Goal: Information Seeking & Learning: Learn about a topic

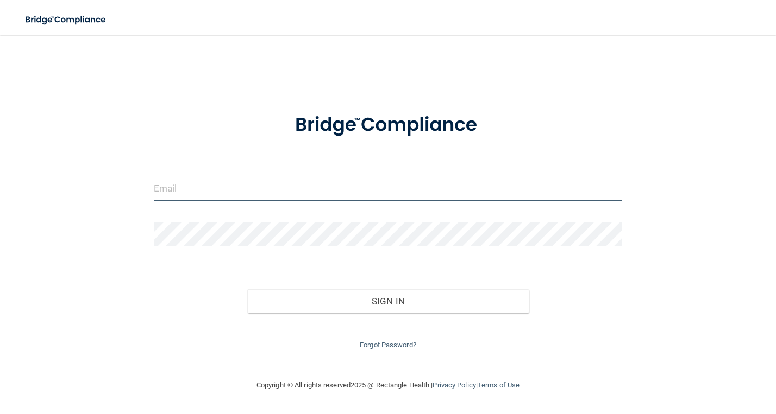
click at [323, 197] on input "email" at bounding box center [388, 189] width 469 height 24
type input "[EMAIL_ADDRESS][DOMAIN_NAME]"
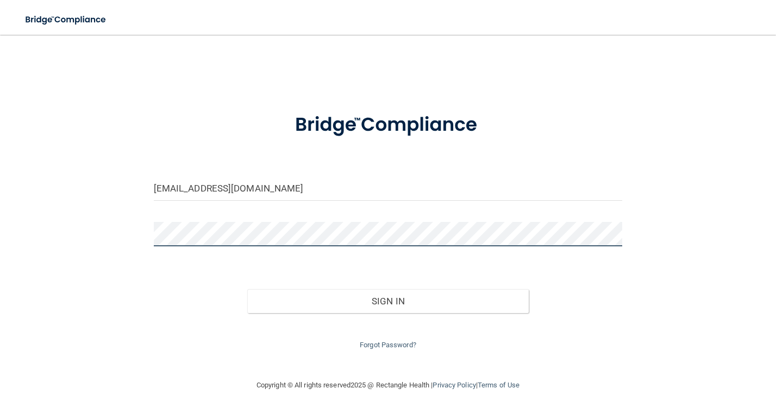
click at [247, 289] on button "Sign In" at bounding box center [387, 301] width 281 height 24
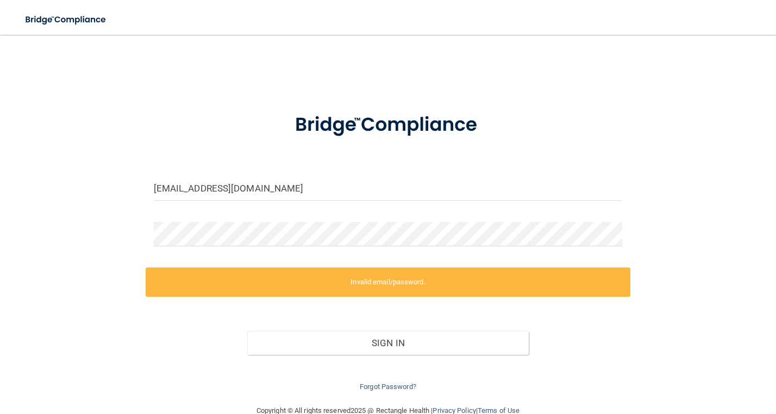
click at [382, 393] on div "Forgot Password?" at bounding box center [388, 374] width 485 height 39
click at [382, 385] on link "Forgot Password?" at bounding box center [388, 387] width 56 height 8
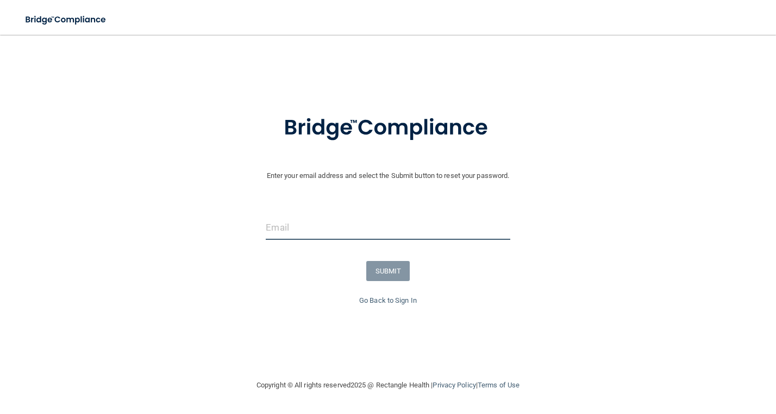
click at [448, 237] on input "email" at bounding box center [388, 228] width 244 height 24
type input "[EMAIL_ADDRESS][DOMAIN_NAME]"
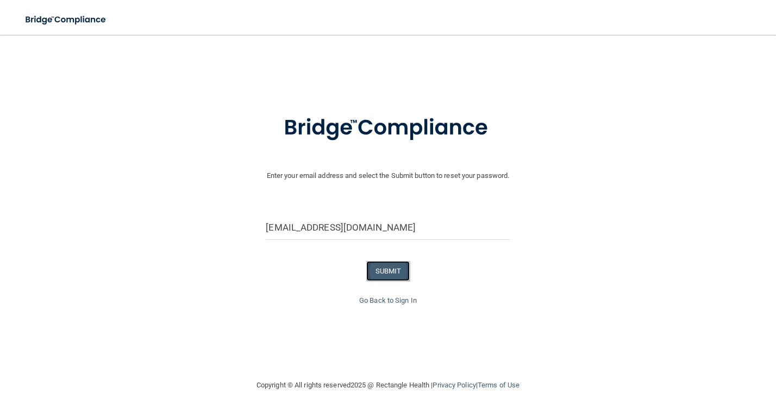
click at [386, 274] on button "SUBMIT" at bounding box center [388, 271] width 44 height 20
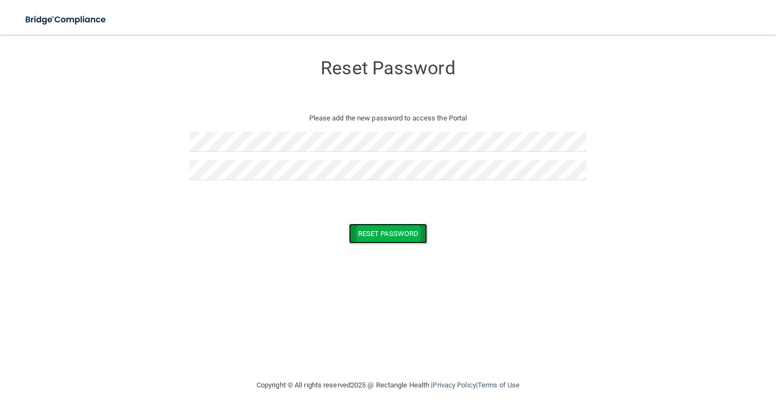
click at [377, 230] on button "Reset Password" at bounding box center [388, 234] width 78 height 20
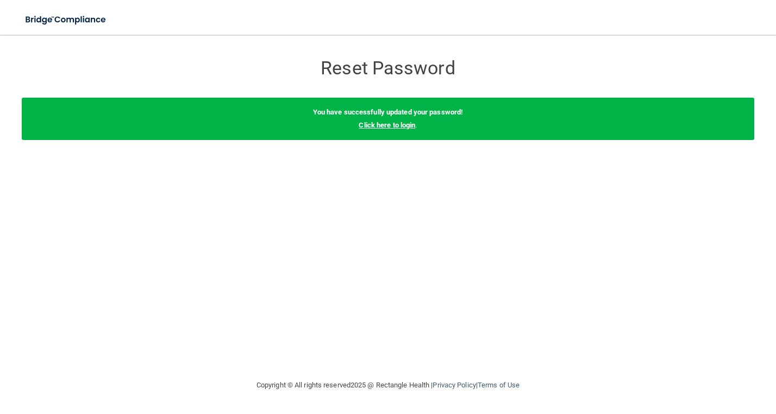
click at [406, 127] on link "Click here to login" at bounding box center [386, 125] width 56 height 8
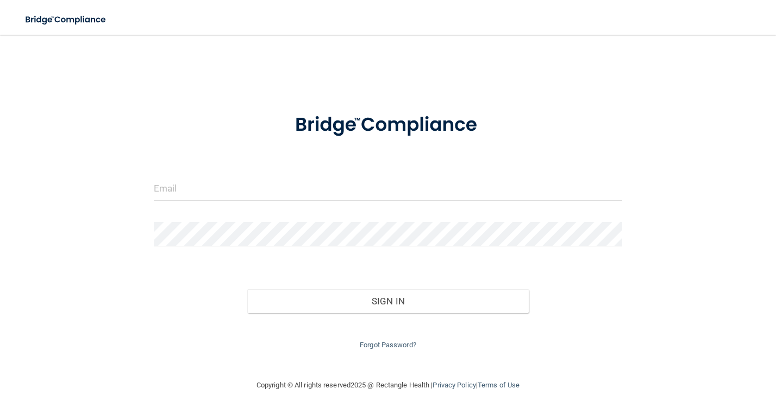
click at [254, 201] on div at bounding box center [388, 193] width 485 height 33
click at [255, 196] on input "email" at bounding box center [388, 189] width 469 height 24
type input "[EMAIL_ADDRESS][DOMAIN_NAME]"
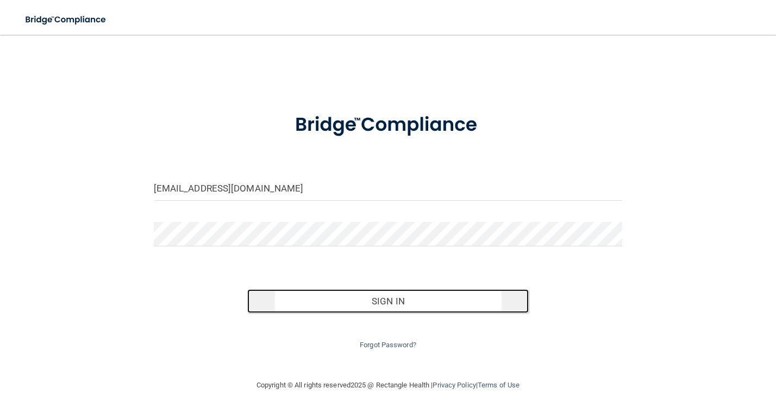
click at [311, 293] on button "Sign In" at bounding box center [387, 301] width 281 height 24
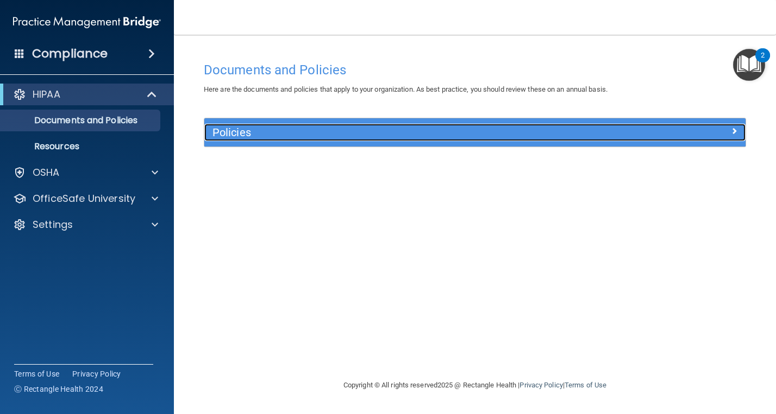
click at [348, 129] on h5 "Policies" at bounding box center [406, 133] width 389 height 12
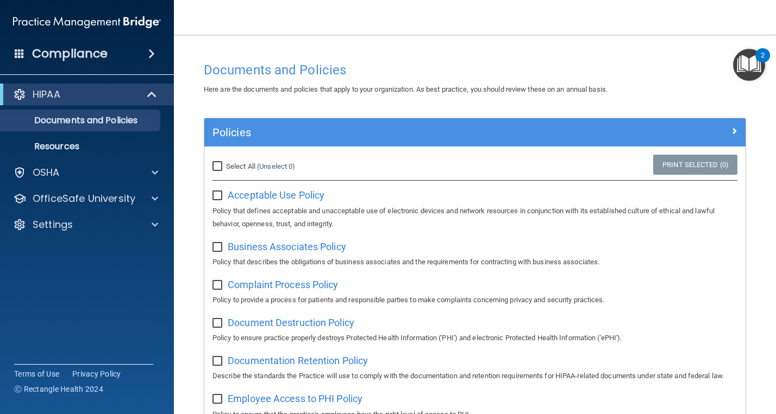
click at [217, 165] on input "Select All (Unselect 0) Unselect All" at bounding box center [218, 166] width 12 height 9
checkbox input "true"
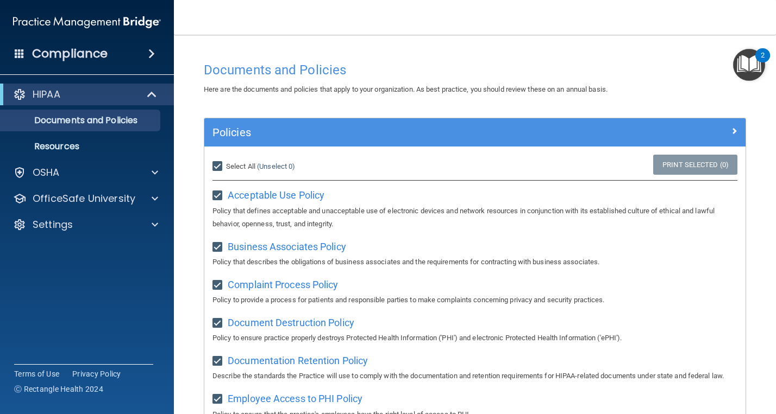
checkbox input "true"
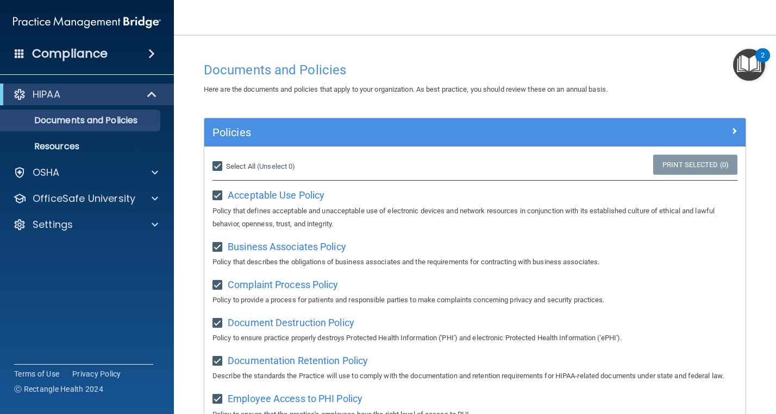
checkbox input "true"
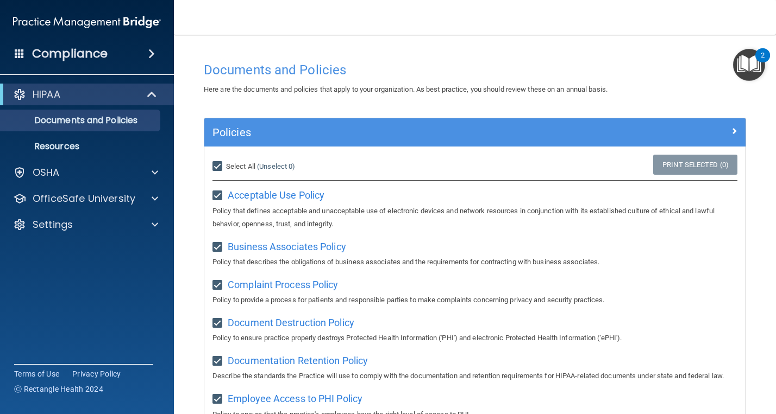
checkbox input "true"
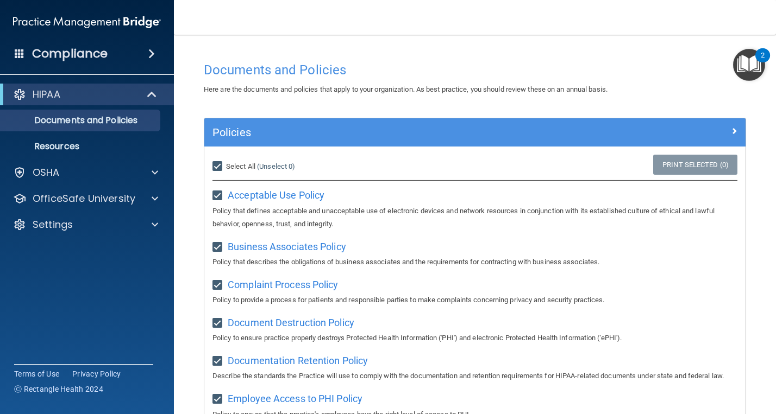
checkbox input "true"
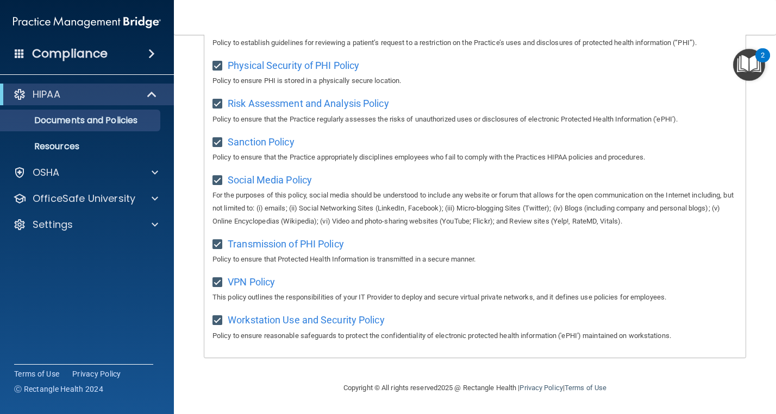
scroll to position [351, 0]
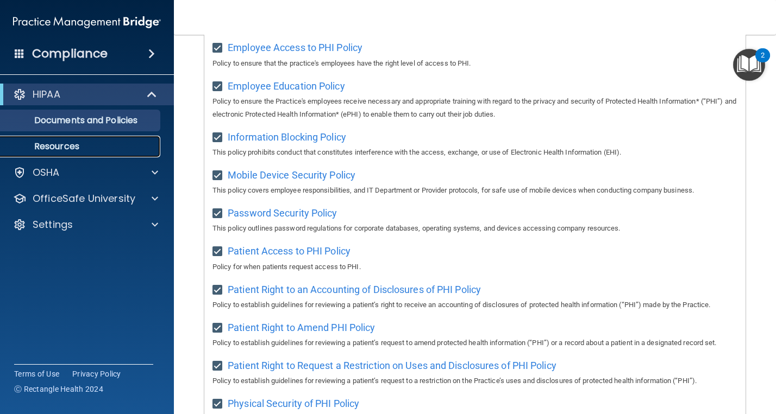
click at [59, 144] on p "Resources" at bounding box center [81, 146] width 148 height 11
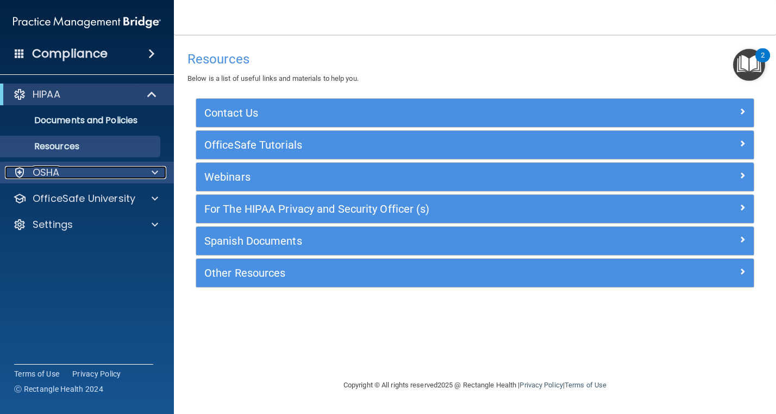
click at [69, 175] on div "OSHA" at bounding box center [72, 172] width 135 height 13
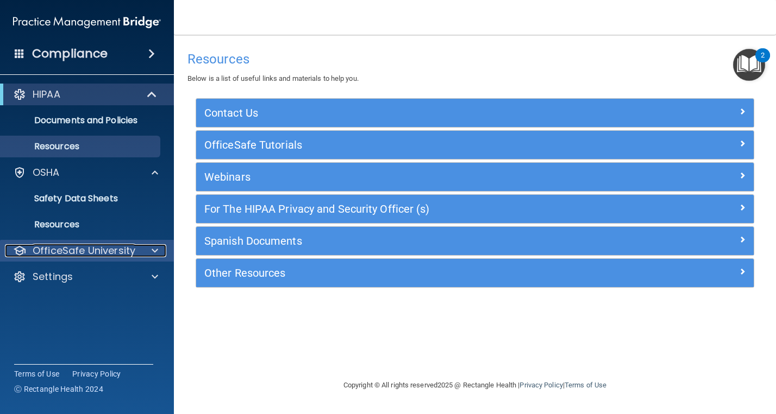
click at [78, 249] on p "OfficeSafe University" at bounding box center [84, 250] width 103 height 13
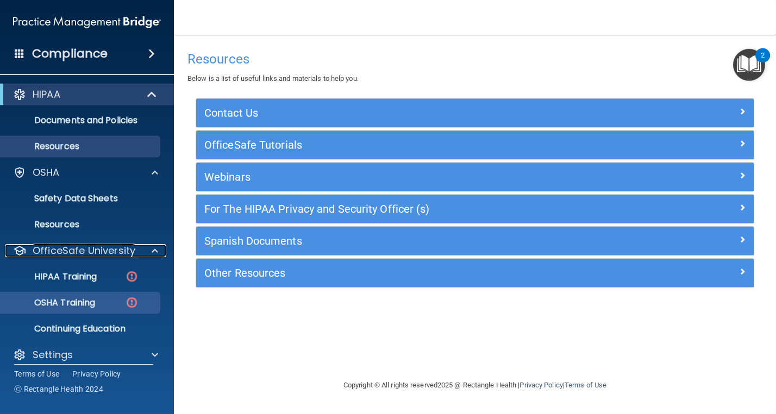
scroll to position [10, 0]
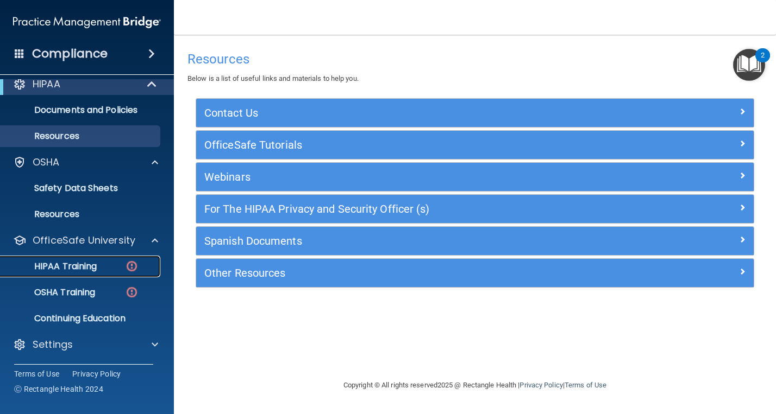
click at [85, 269] on p "HIPAA Training" at bounding box center [52, 266] width 90 height 11
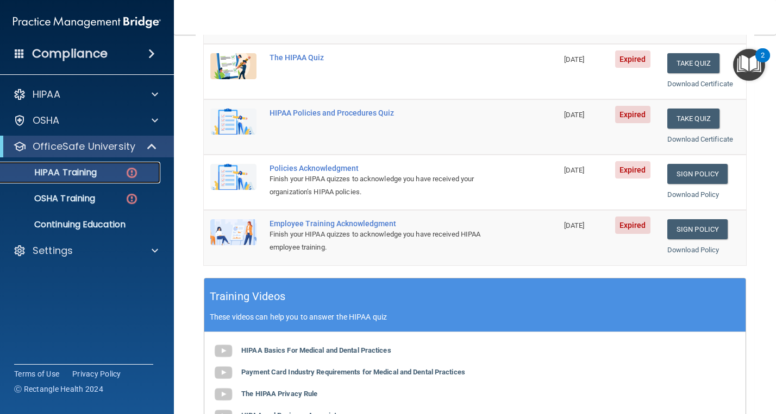
scroll to position [84, 0]
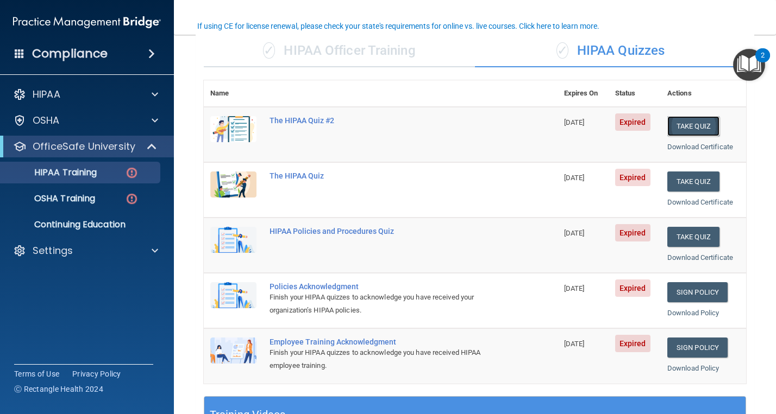
click at [689, 124] on button "Take Quiz" at bounding box center [693, 126] width 52 height 20
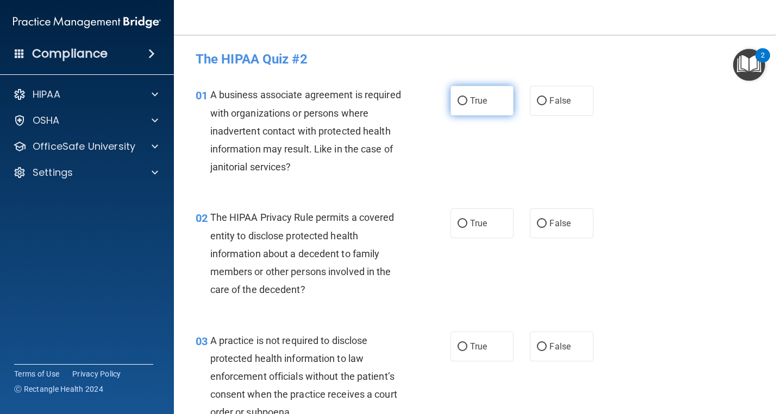
click at [458, 103] on input "True" at bounding box center [462, 101] width 10 height 8
radio input "true"
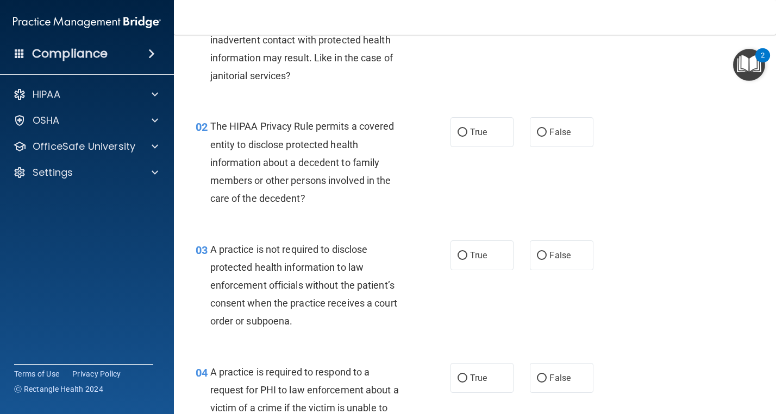
scroll to position [92, 0]
click at [463, 130] on input "True" at bounding box center [462, 132] width 10 height 8
radio input "true"
click at [540, 130] on input "False" at bounding box center [542, 132] width 10 height 8
radio input "true"
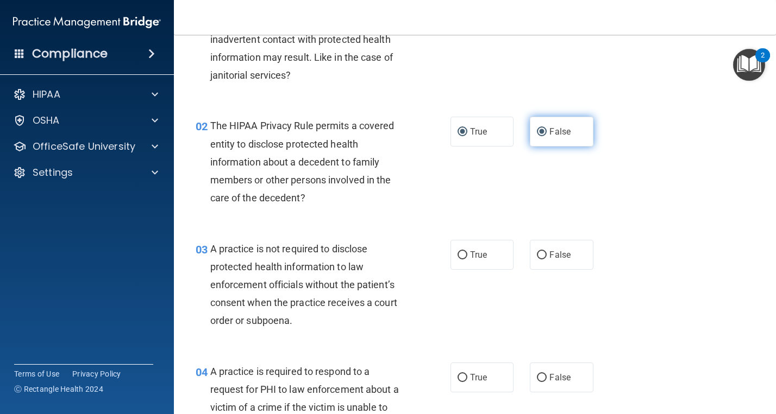
radio input "false"
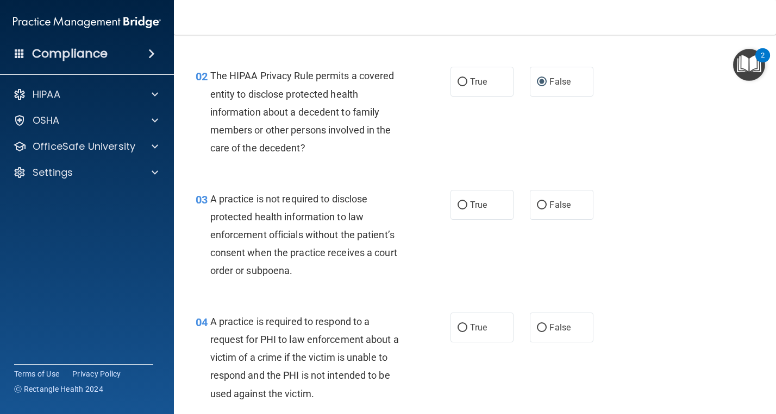
scroll to position [147, 0]
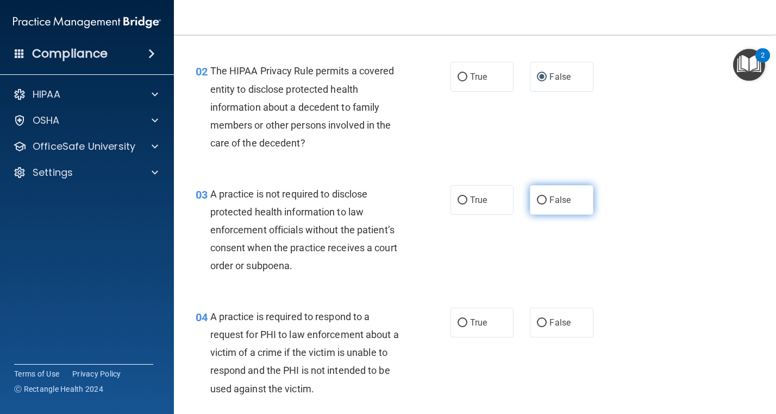
click at [553, 199] on span "False" at bounding box center [559, 200] width 21 height 10
click at [546, 199] on input "False" at bounding box center [542, 201] width 10 height 8
radio input "true"
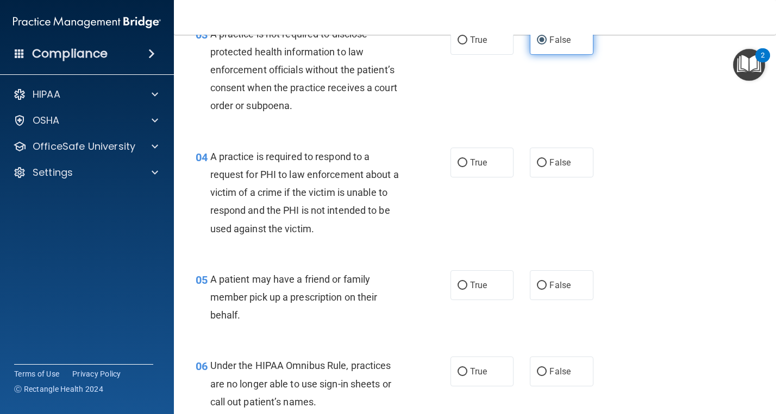
scroll to position [313, 0]
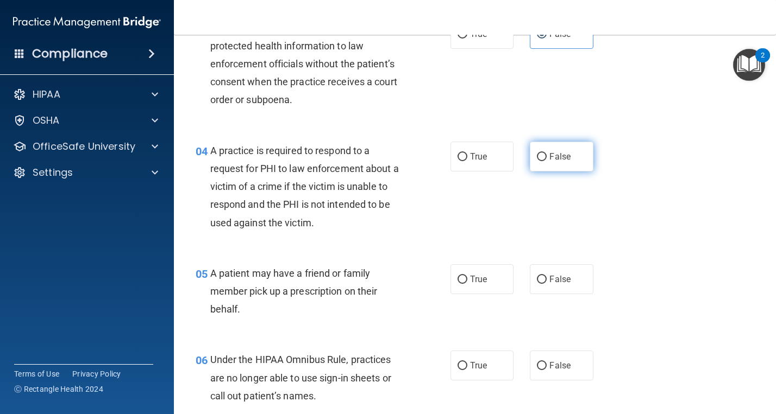
click at [546, 163] on label "False" at bounding box center [561, 157] width 63 height 30
click at [546, 161] on input "False" at bounding box center [542, 157] width 10 height 8
radio input "true"
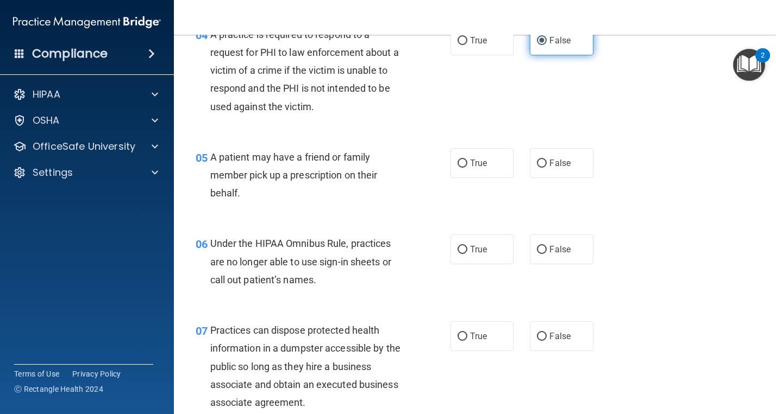
scroll to position [430, 0]
click at [483, 158] on span "True" at bounding box center [478, 162] width 17 height 10
click at [467, 159] on input "True" at bounding box center [462, 163] width 10 height 8
radio input "true"
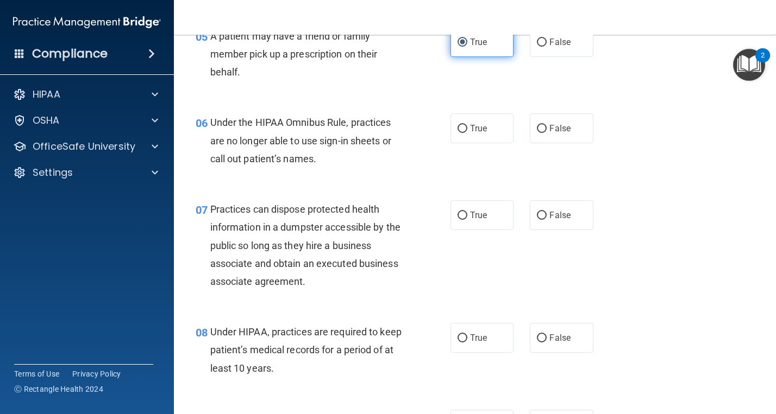
scroll to position [551, 0]
click at [490, 137] on label "True" at bounding box center [481, 128] width 63 height 30
click at [467, 133] on input "True" at bounding box center [462, 128] width 10 height 8
radio input "true"
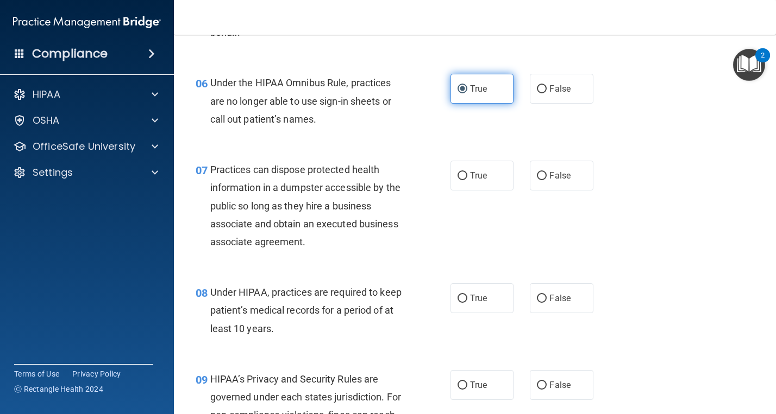
scroll to position [592, 0]
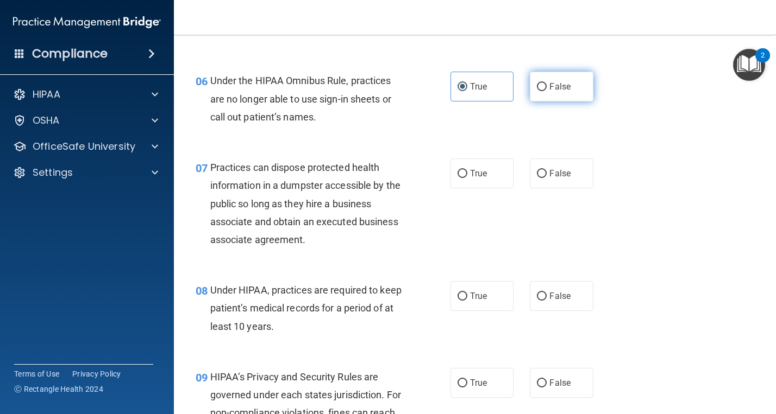
click at [539, 85] on input "False" at bounding box center [542, 87] width 10 height 8
radio input "true"
radio input "false"
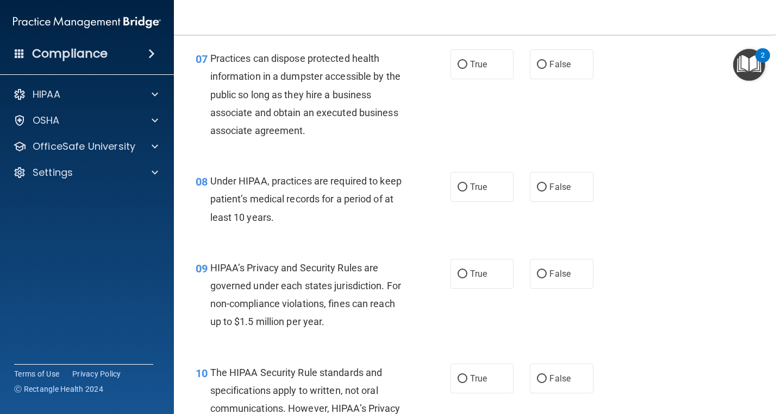
scroll to position [703, 0]
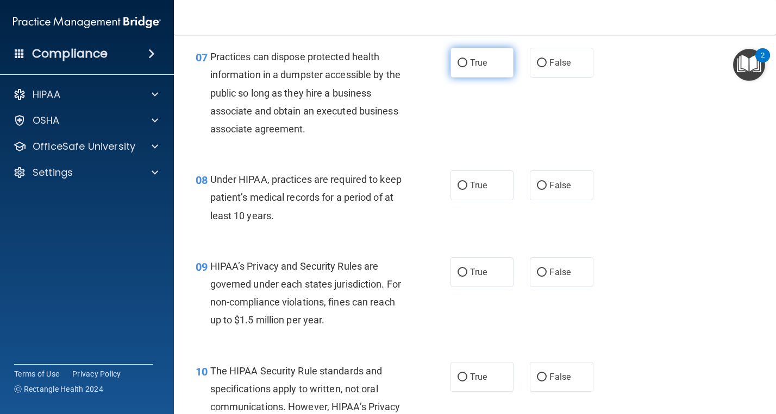
click at [468, 64] on label "True" at bounding box center [481, 63] width 63 height 30
click at [467, 64] on input "True" at bounding box center [462, 63] width 10 height 8
radio input "true"
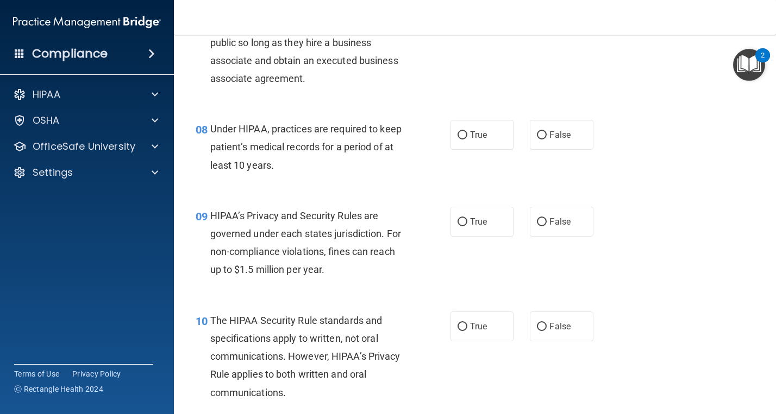
scroll to position [752, 0]
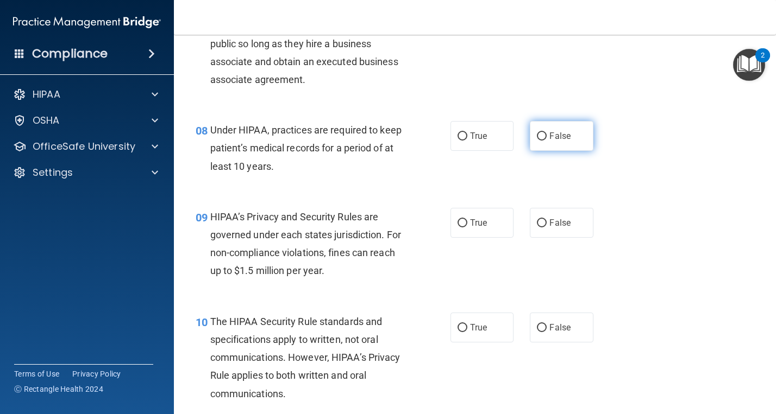
click at [552, 137] on span "False" at bounding box center [559, 136] width 21 height 10
click at [546, 137] on input "False" at bounding box center [542, 137] width 10 height 8
radio input "true"
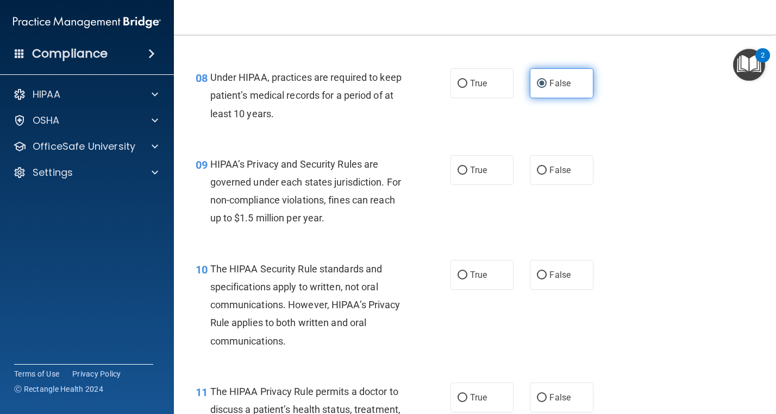
scroll to position [806, 0]
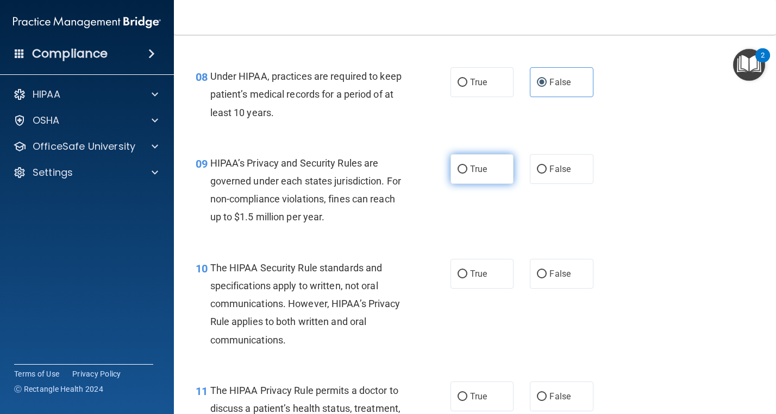
click at [482, 173] on span "True" at bounding box center [478, 169] width 17 height 10
click at [467, 173] on input "True" at bounding box center [462, 170] width 10 height 8
radio input "true"
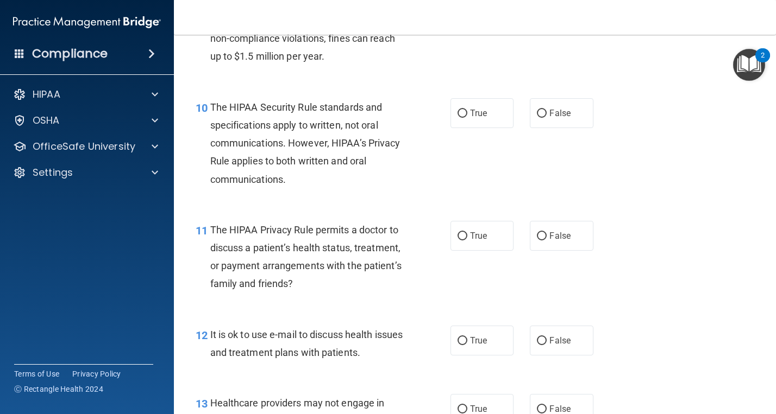
scroll to position [969, 0]
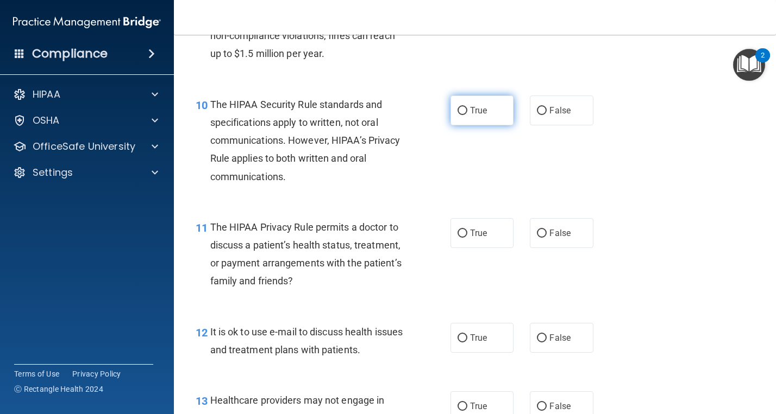
click at [480, 121] on label "True" at bounding box center [481, 111] width 63 height 30
click at [467, 115] on input "True" at bounding box center [462, 111] width 10 height 8
radio input "true"
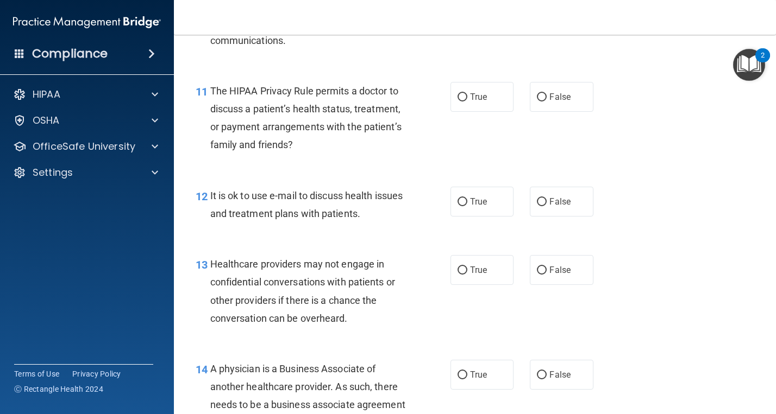
scroll to position [1109, 0]
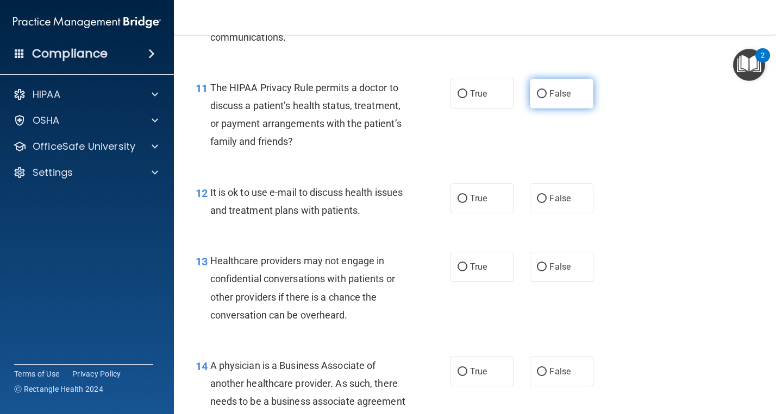
click at [539, 91] on input "False" at bounding box center [542, 94] width 10 height 8
radio input "true"
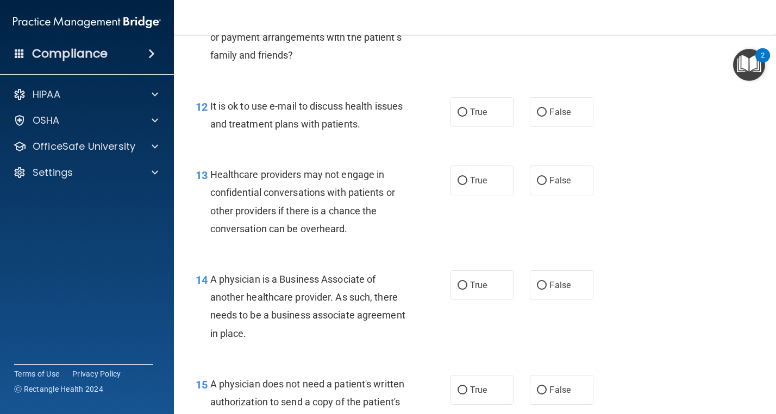
scroll to position [1196, 0]
click at [561, 117] on label "False" at bounding box center [561, 111] width 63 height 30
click at [546, 116] on input "False" at bounding box center [542, 112] width 10 height 8
radio input "true"
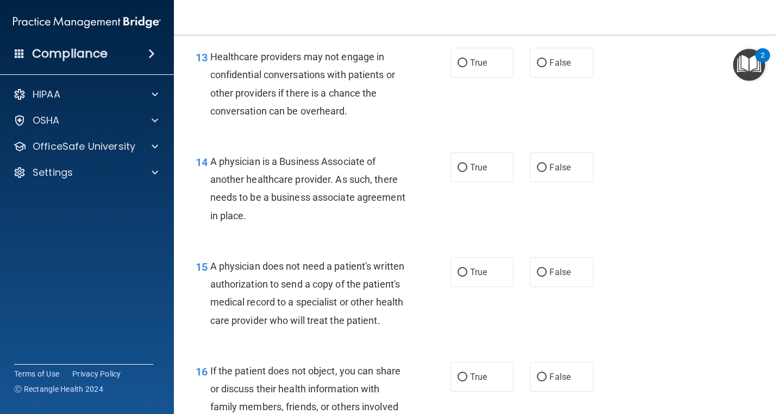
scroll to position [1312, 0]
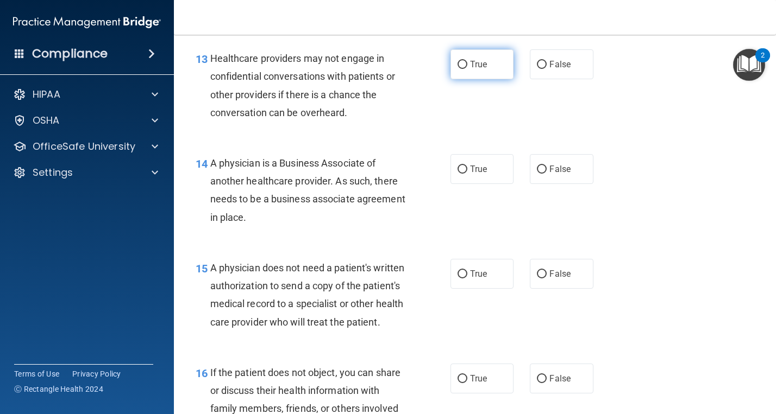
click at [475, 66] on span "True" at bounding box center [478, 64] width 17 height 10
click at [467, 66] on input "True" at bounding box center [462, 65] width 10 height 8
radio input "true"
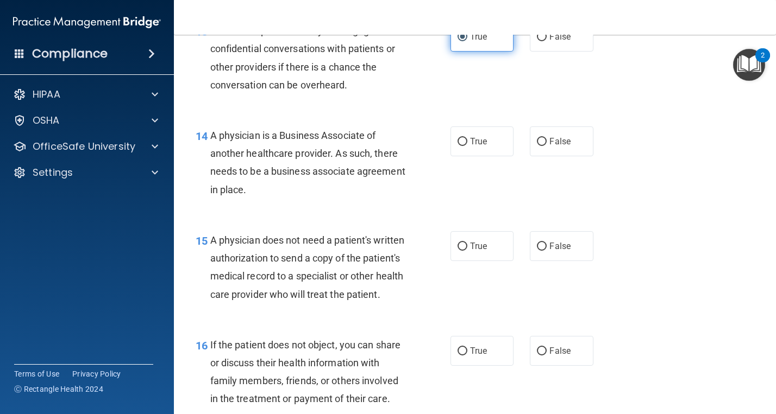
scroll to position [1342, 0]
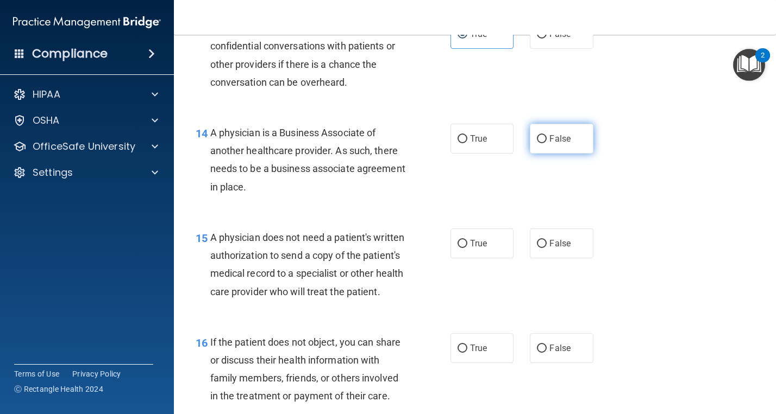
click at [551, 144] on label "False" at bounding box center [561, 139] width 63 height 30
click at [546, 143] on input "False" at bounding box center [542, 139] width 10 height 8
radio input "true"
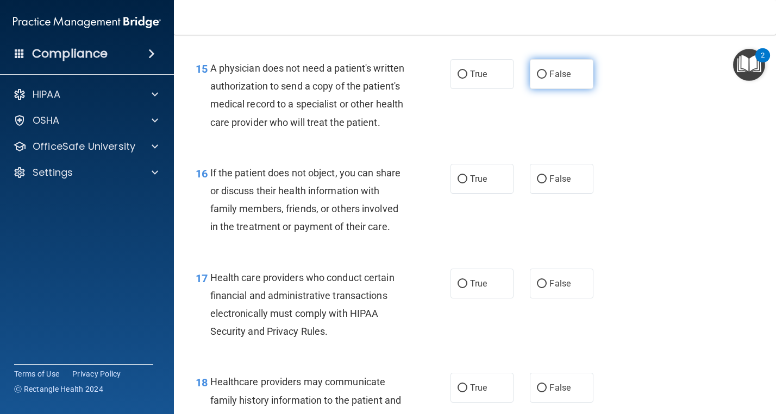
scroll to position [1509, 0]
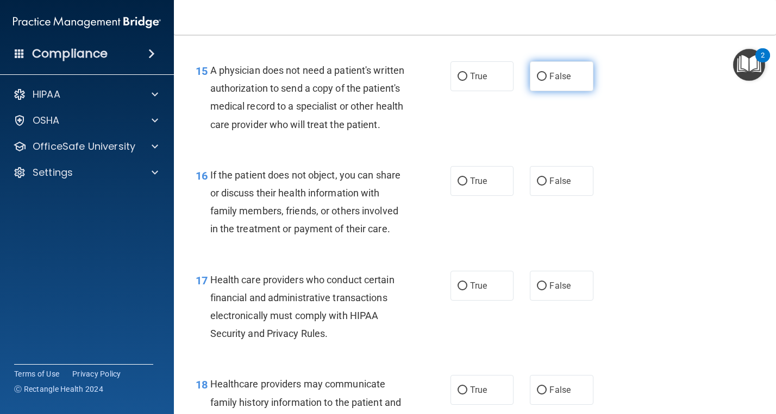
click at [538, 81] on label "False" at bounding box center [561, 76] width 63 height 30
click at [538, 81] on input "False" at bounding box center [542, 77] width 10 height 8
radio input "true"
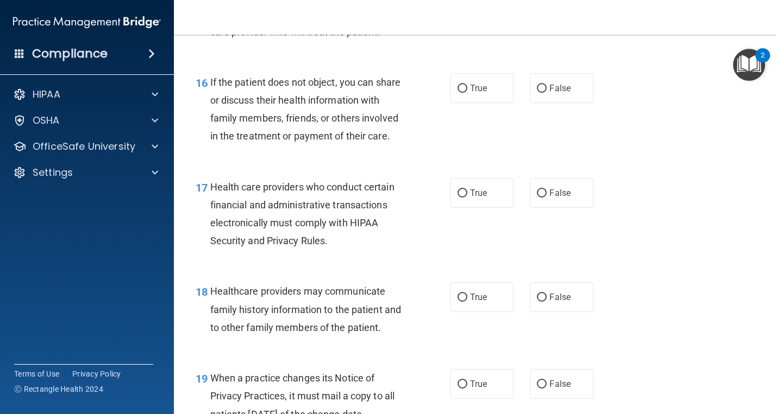
scroll to position [1605, 0]
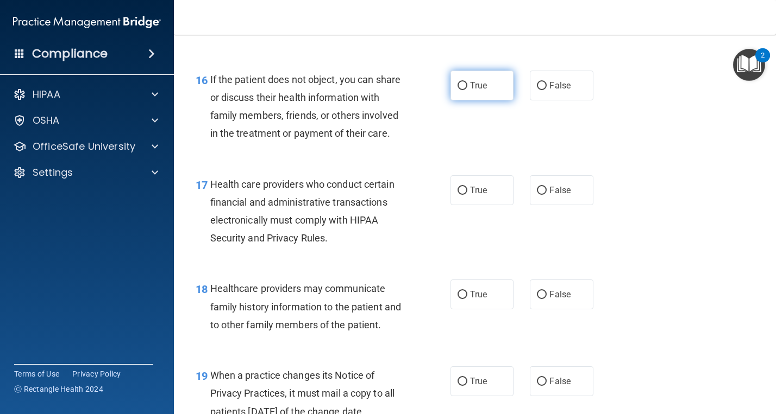
click at [471, 100] on label "True" at bounding box center [481, 86] width 63 height 30
click at [467, 90] on input "True" at bounding box center [462, 86] width 10 height 8
radio input "true"
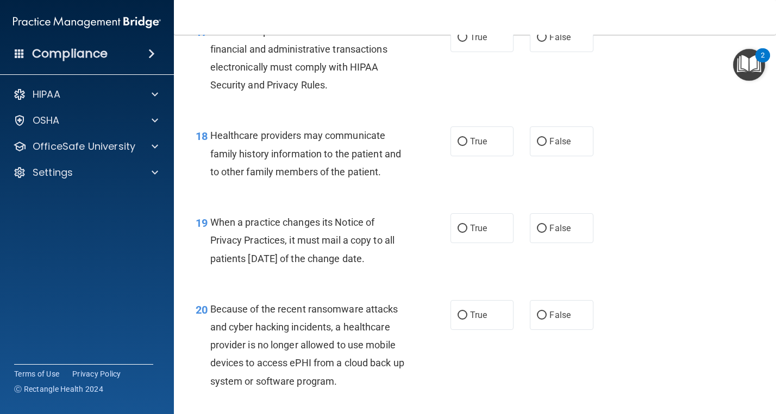
scroll to position [1762, 0]
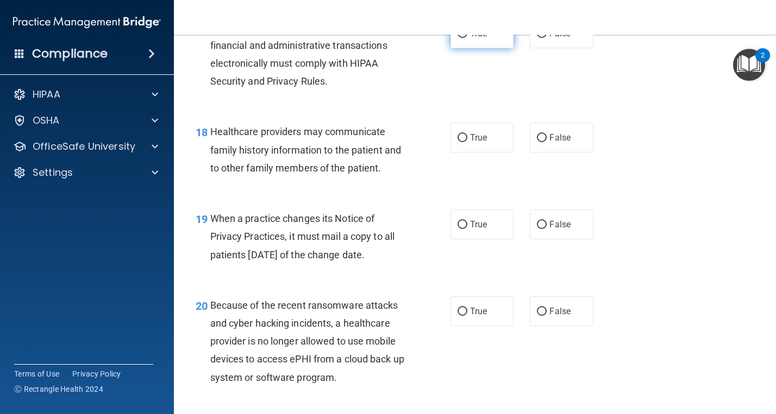
click at [493, 48] on label "True" at bounding box center [481, 33] width 63 height 30
click at [467, 38] on input "True" at bounding box center [462, 34] width 10 height 8
radio input "true"
click at [467, 153] on label "True" at bounding box center [481, 138] width 63 height 30
click at [467, 142] on input "True" at bounding box center [462, 138] width 10 height 8
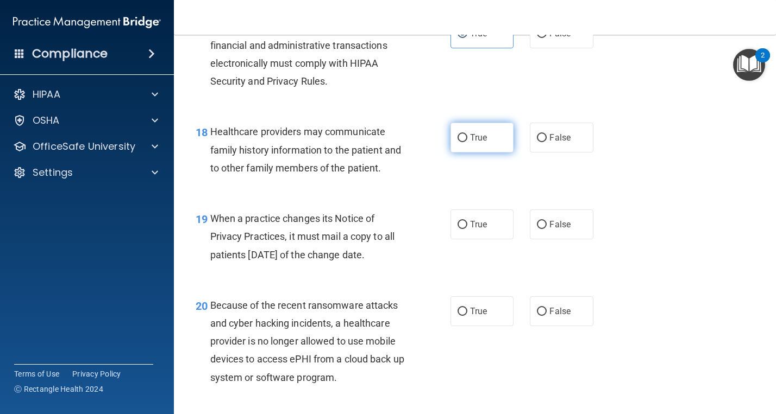
radio input "true"
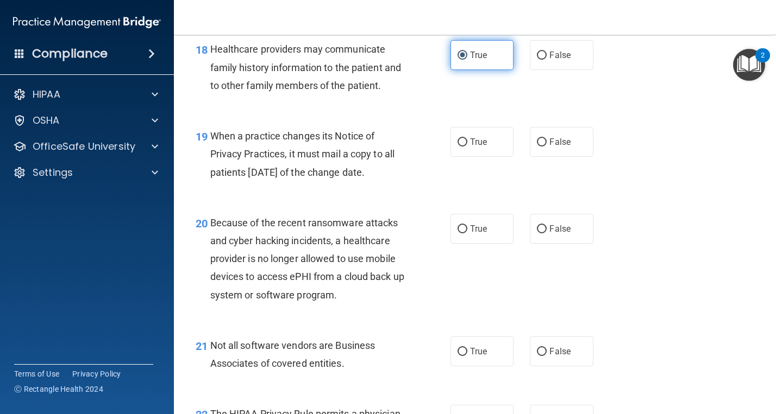
scroll to position [1847, 0]
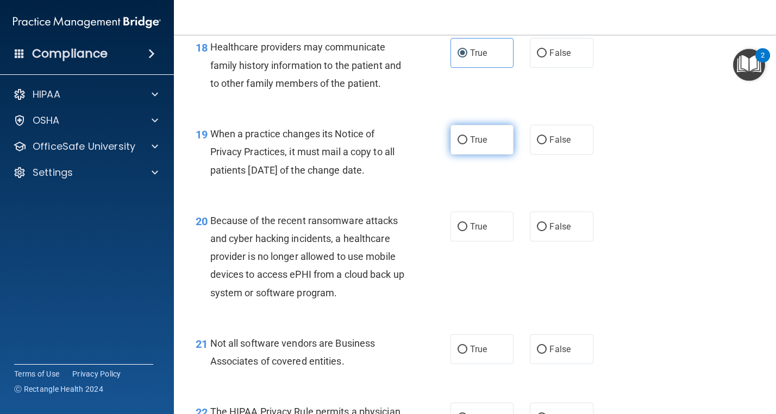
click at [467, 155] on label "True" at bounding box center [481, 140] width 63 height 30
click at [467, 144] on input "True" at bounding box center [462, 140] width 10 height 8
radio input "true"
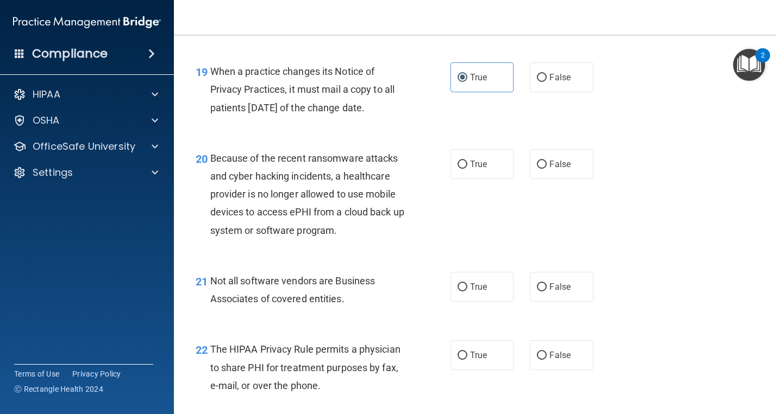
scroll to position [1912, 0]
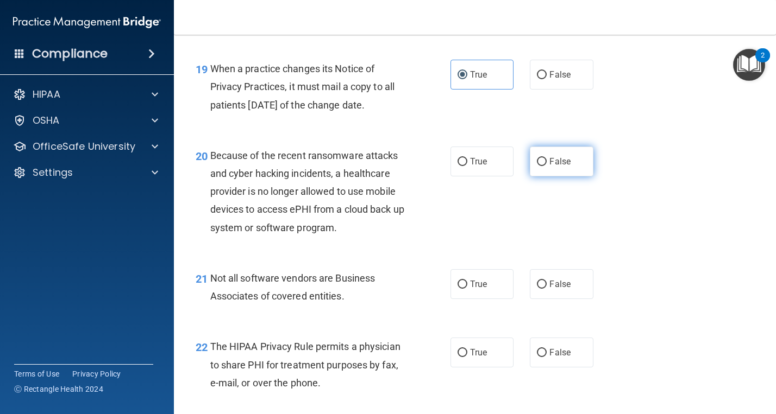
click at [549, 177] on label "False" at bounding box center [561, 162] width 63 height 30
click at [546, 166] on input "False" at bounding box center [542, 162] width 10 height 8
radio input "true"
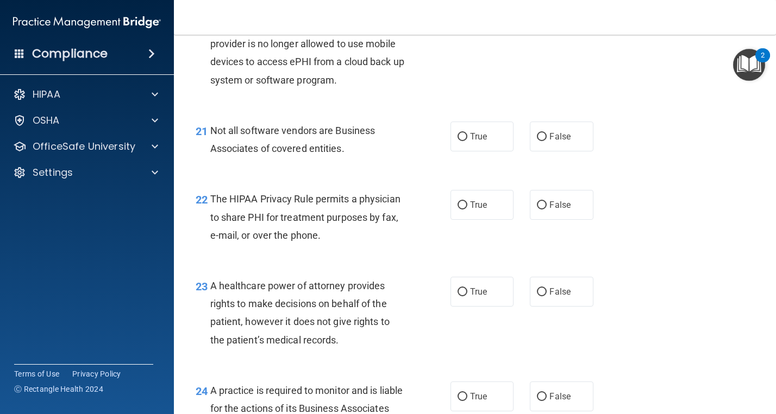
scroll to position [2061, 0]
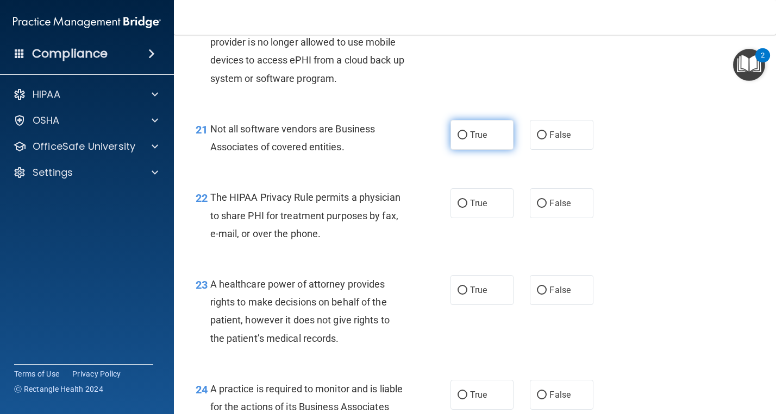
click at [472, 150] on label "True" at bounding box center [481, 135] width 63 height 30
click at [467, 140] on input "True" at bounding box center [462, 135] width 10 height 8
radio input "true"
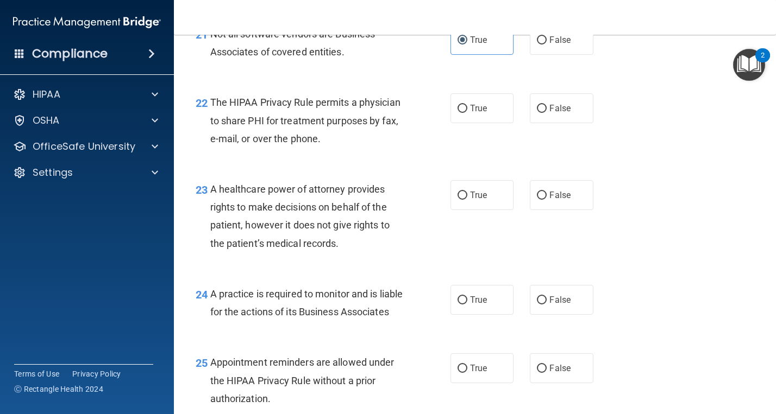
scroll to position [2157, 0]
click at [471, 113] on span "True" at bounding box center [478, 108] width 17 height 10
click at [467, 112] on input "True" at bounding box center [462, 108] width 10 height 8
radio input "true"
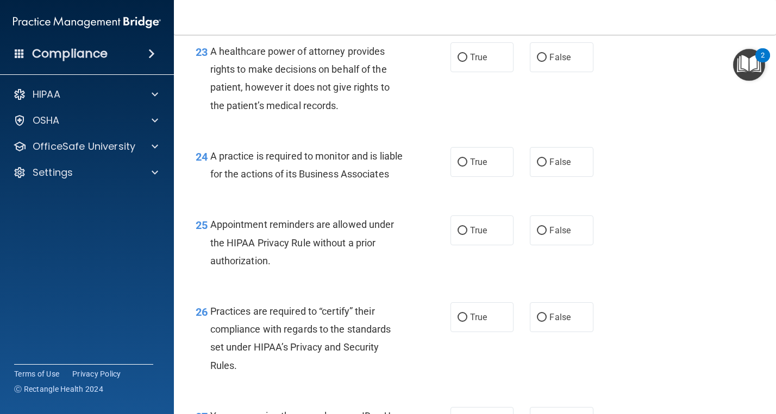
scroll to position [2293, 0]
click at [554, 69] on label "False" at bounding box center [561, 58] width 63 height 30
click at [546, 62] on input "False" at bounding box center [542, 58] width 10 height 8
radio input "true"
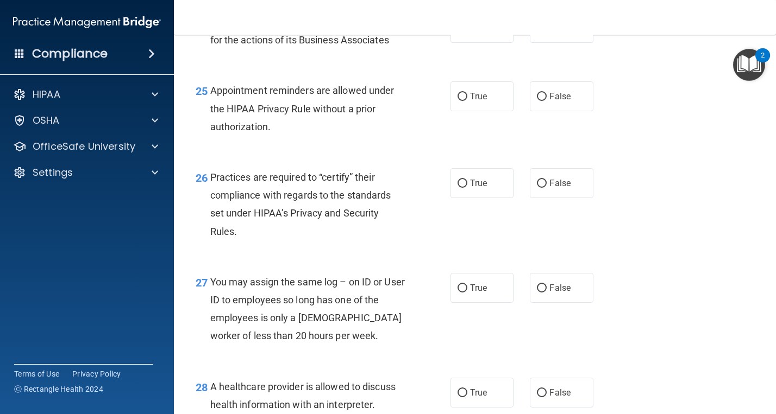
scroll to position [2430, 0]
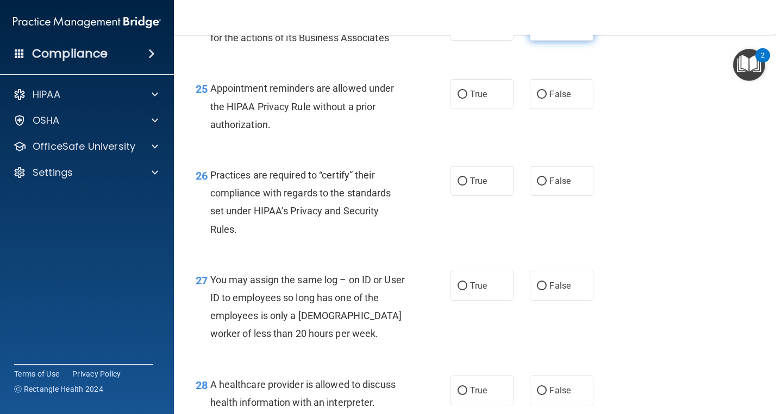
click at [547, 40] on label "False" at bounding box center [561, 26] width 63 height 30
click at [546, 30] on input "False" at bounding box center [542, 26] width 10 height 8
radio input "true"
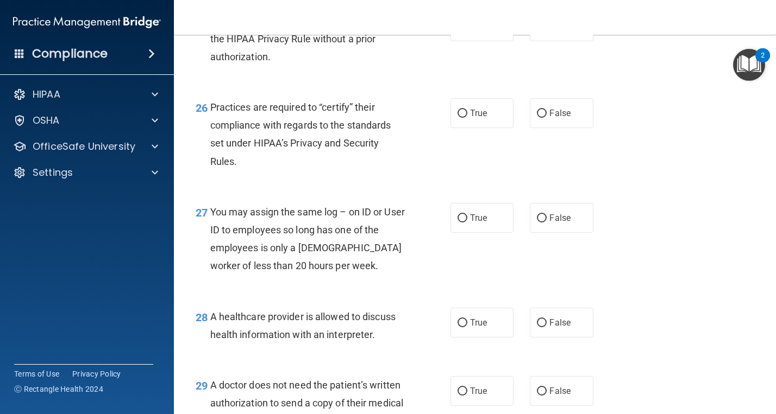
scroll to position [2506, 0]
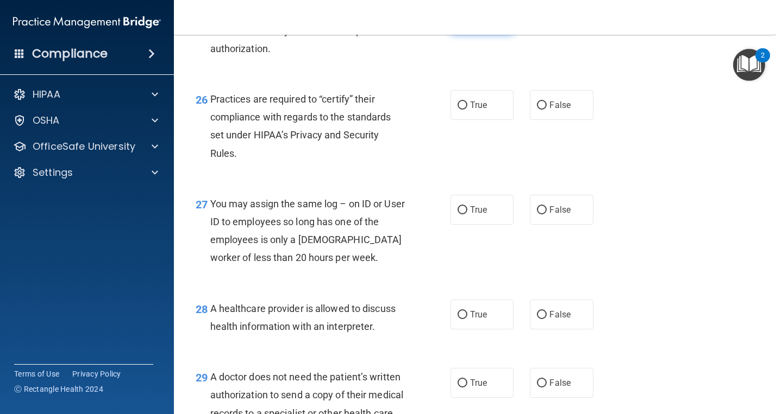
click at [486, 33] on label "True" at bounding box center [481, 18] width 63 height 30
click at [467, 23] on input "True" at bounding box center [462, 19] width 10 height 8
radio input "true"
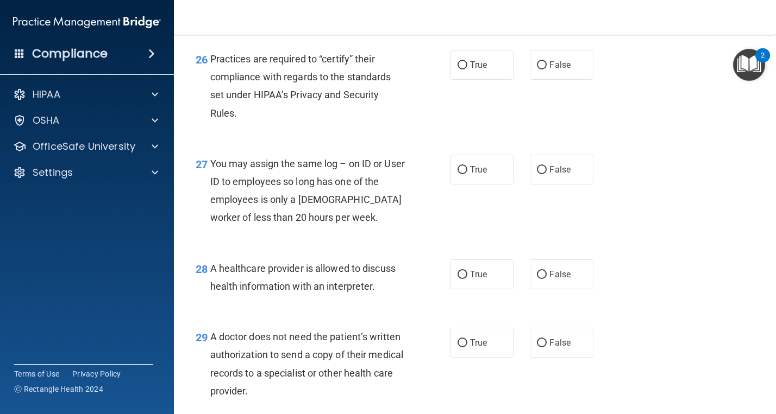
scroll to position [2550, 0]
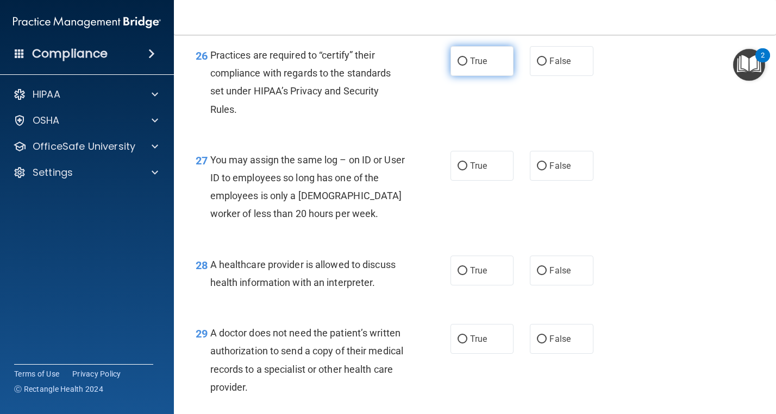
click at [486, 66] on span "True" at bounding box center [478, 61] width 17 height 10
click at [467, 66] on input "True" at bounding box center [462, 62] width 10 height 8
radio input "true"
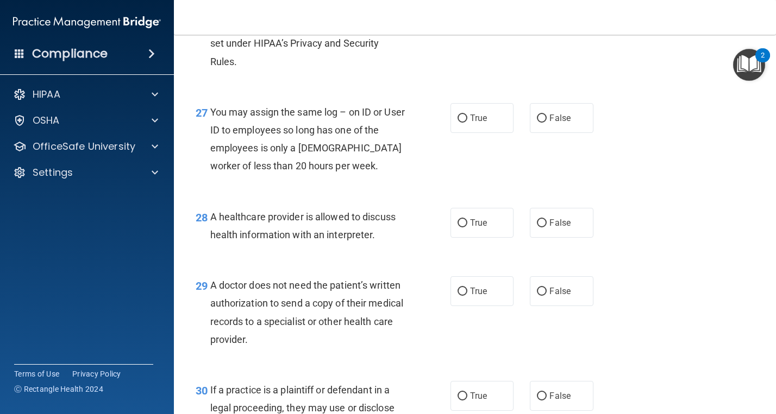
scroll to position [2599, 0]
click at [569, 123] on span "False" at bounding box center [559, 117] width 21 height 10
click at [546, 122] on input "False" at bounding box center [542, 118] width 10 height 8
radio input "true"
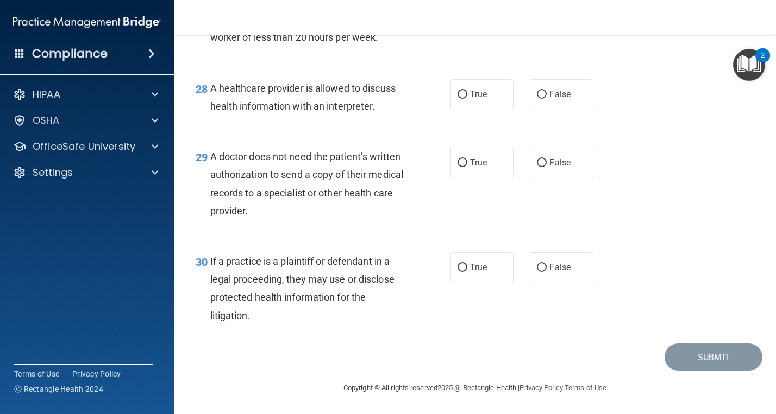
scroll to position [2733, 0]
click at [496, 109] on label "True" at bounding box center [481, 94] width 63 height 30
click at [467, 99] on input "True" at bounding box center [462, 95] width 10 height 8
radio input "true"
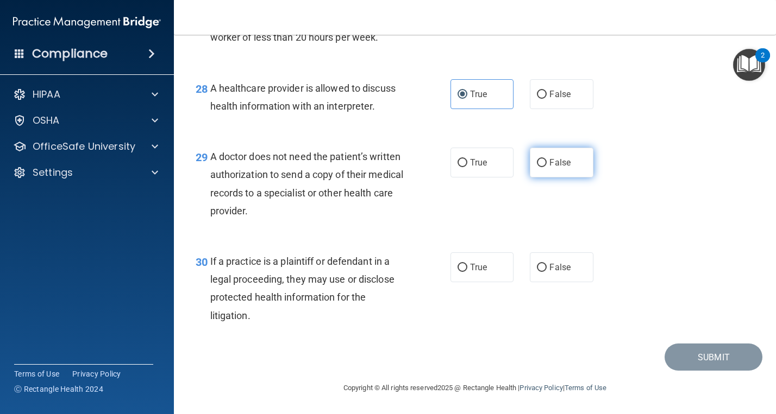
click at [540, 168] on label "False" at bounding box center [561, 163] width 63 height 30
click at [540, 167] on input "False" at bounding box center [542, 163] width 10 height 8
radio input "true"
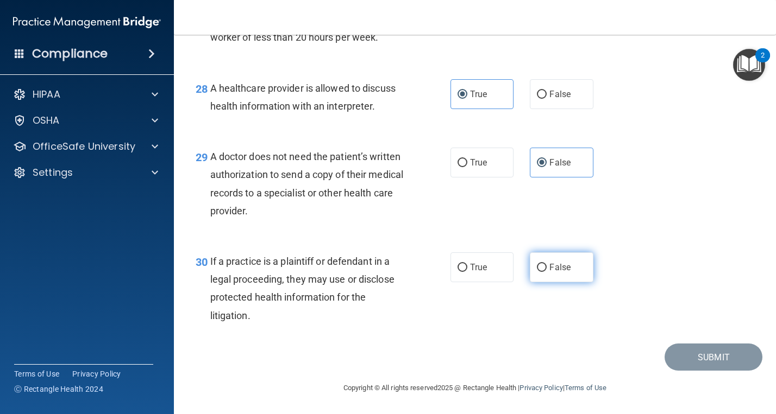
click at [549, 260] on label "False" at bounding box center [561, 268] width 63 height 30
click at [546, 264] on input "False" at bounding box center [542, 268] width 10 height 8
radio input "true"
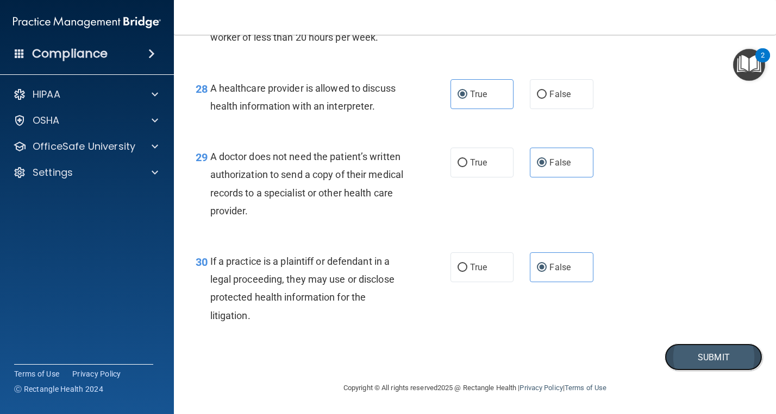
click at [708, 360] on button "Submit" at bounding box center [713, 358] width 98 height 28
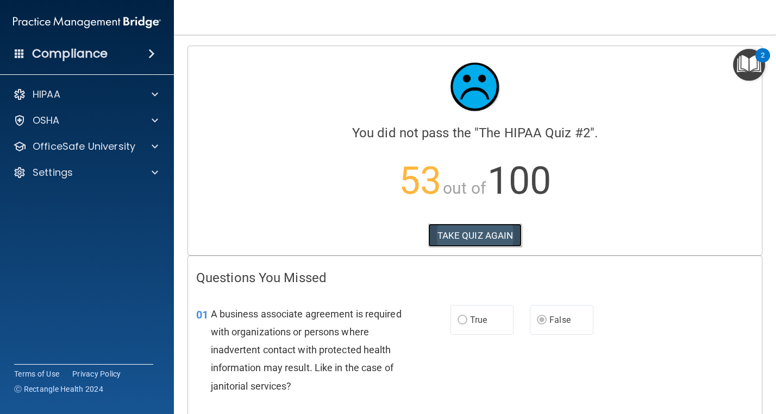
click at [484, 230] on button "TAKE QUIZ AGAIN" at bounding box center [475, 236] width 94 height 24
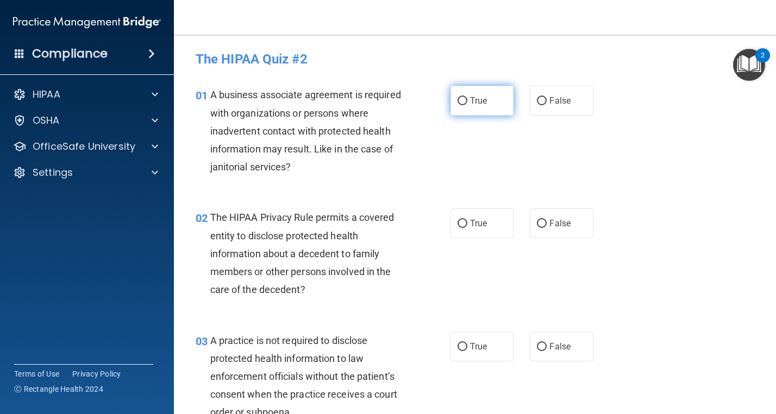
click at [461, 103] on input "True" at bounding box center [462, 101] width 10 height 8
radio input "true"
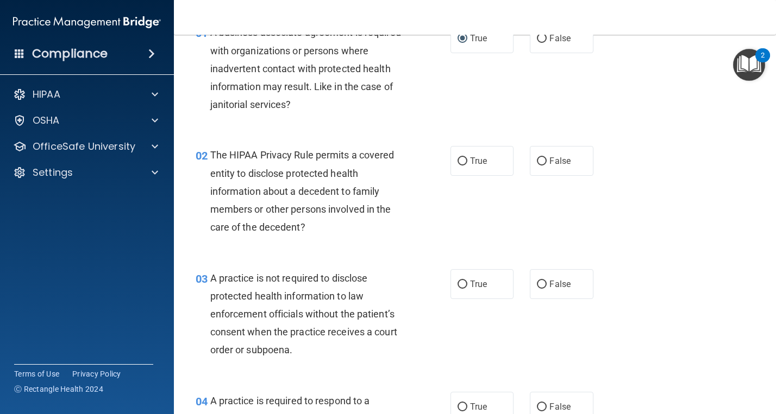
scroll to position [67, 0]
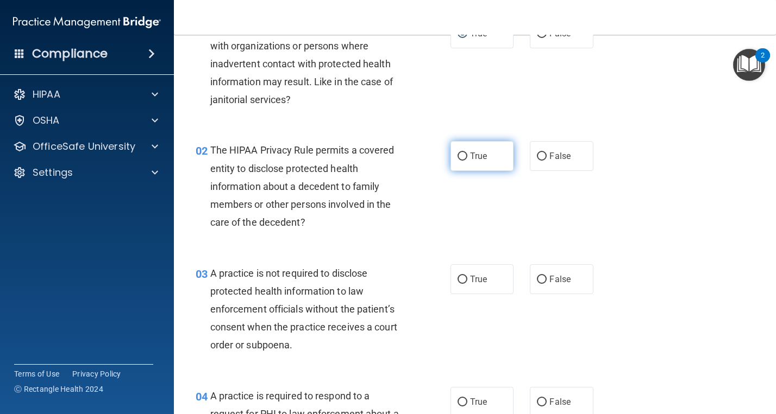
click at [465, 158] on input "True" at bounding box center [462, 157] width 10 height 8
radio input "true"
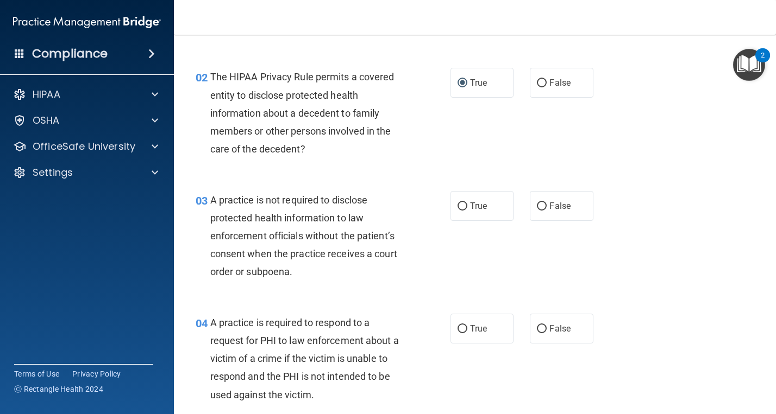
scroll to position [144, 0]
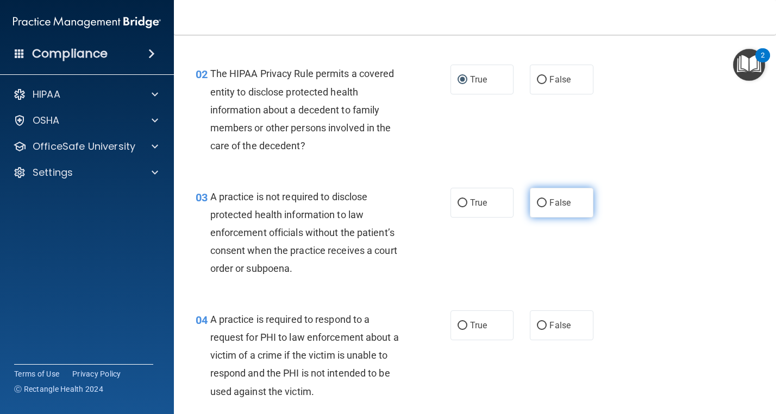
click at [552, 200] on span "False" at bounding box center [559, 203] width 21 height 10
click at [546, 200] on input "False" at bounding box center [542, 203] width 10 height 8
radio input "true"
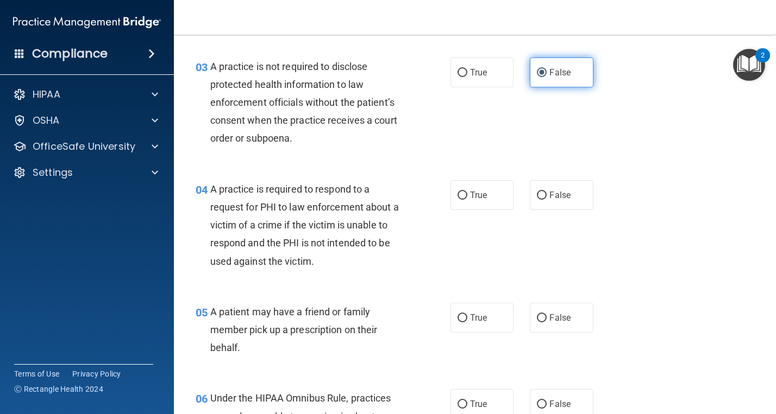
scroll to position [276, 0]
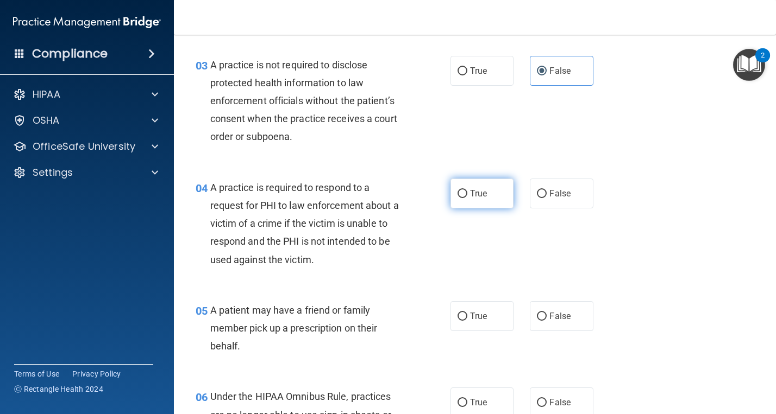
click at [474, 192] on span "True" at bounding box center [478, 193] width 17 height 10
click at [467, 192] on input "True" at bounding box center [462, 194] width 10 height 8
radio input "true"
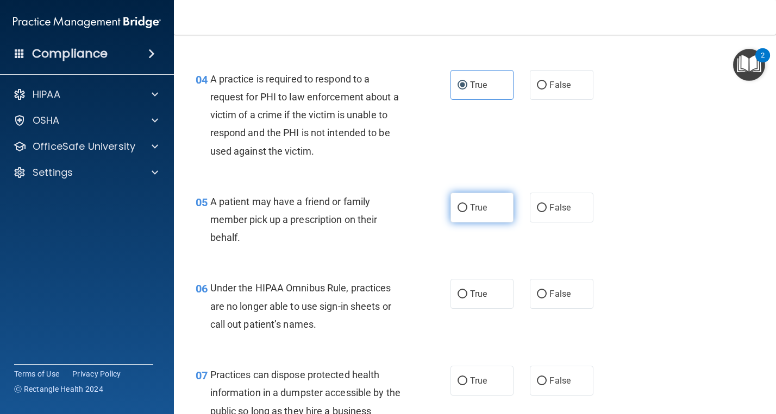
click at [471, 208] on span "True" at bounding box center [478, 208] width 17 height 10
click at [467, 208] on input "True" at bounding box center [462, 208] width 10 height 8
radio input "true"
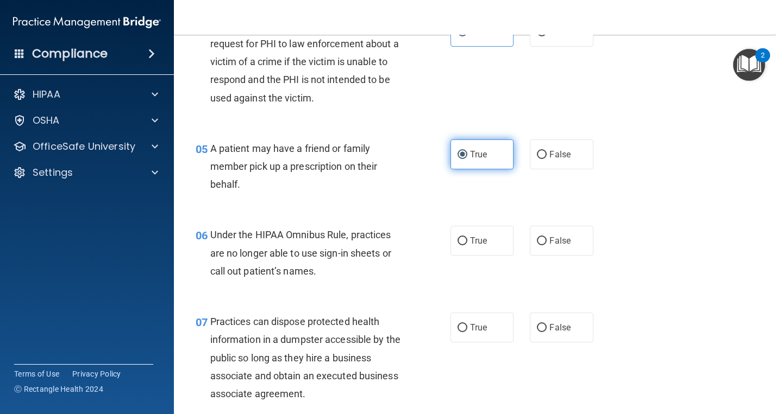
scroll to position [444, 0]
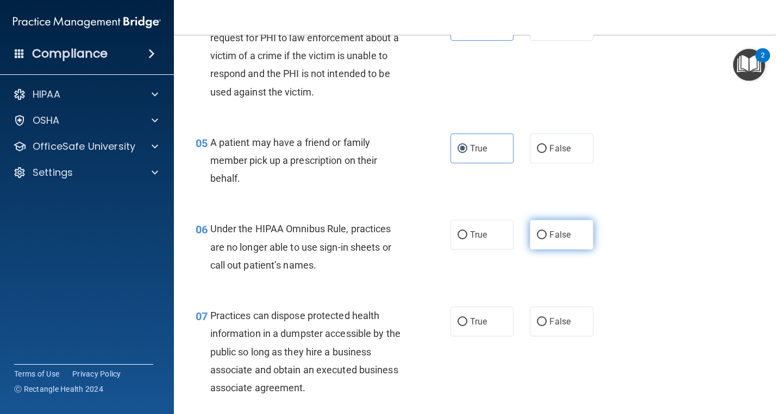
click at [564, 242] on label "False" at bounding box center [561, 235] width 63 height 30
click at [546, 240] on input "False" at bounding box center [542, 235] width 10 height 8
radio input "true"
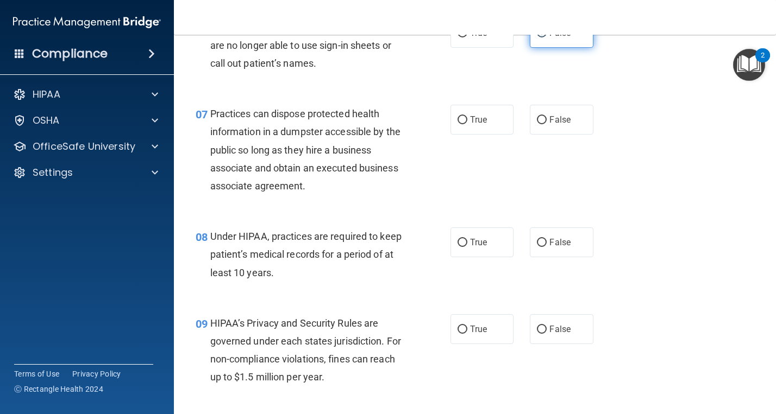
scroll to position [648, 0]
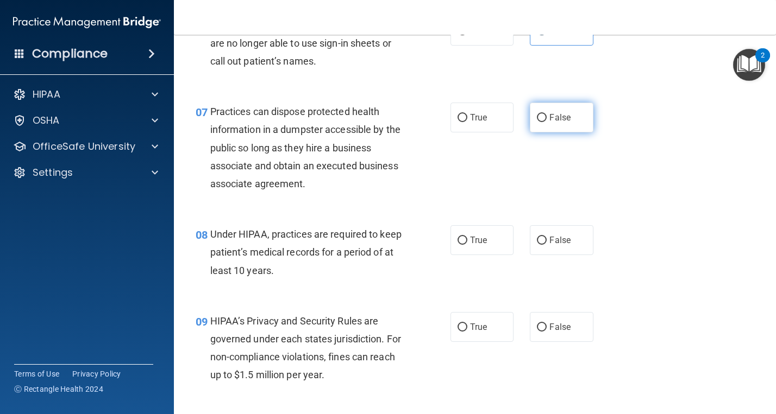
click at [557, 117] on span "False" at bounding box center [559, 117] width 21 height 10
click at [546, 117] on input "False" at bounding box center [542, 118] width 10 height 8
radio input "true"
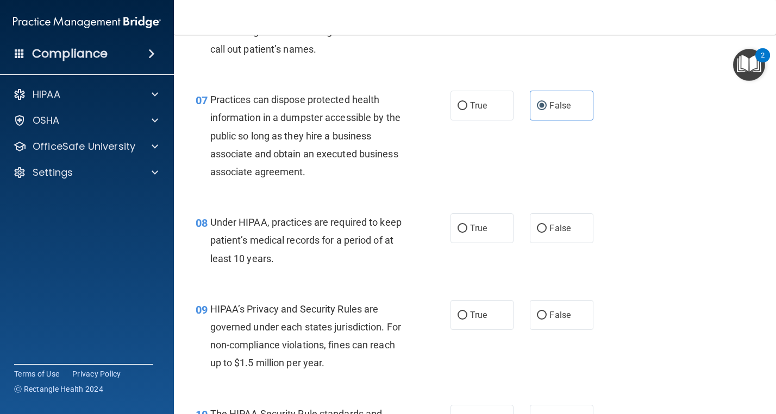
scroll to position [661, 0]
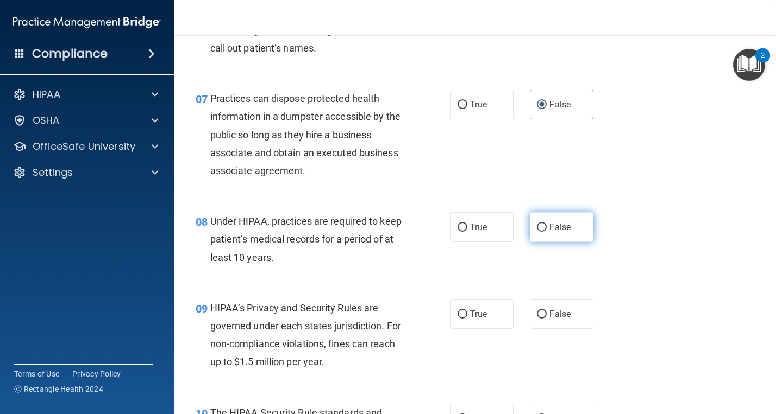
click at [552, 232] on span "False" at bounding box center [559, 227] width 21 height 10
click at [546, 232] on input "False" at bounding box center [542, 228] width 10 height 8
radio input "true"
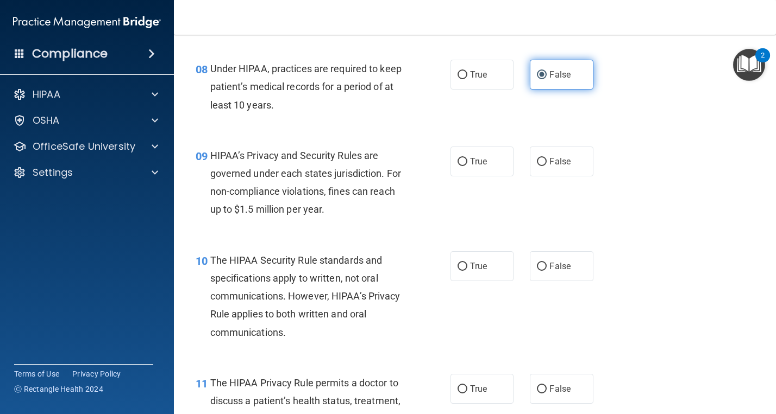
scroll to position [824, 0]
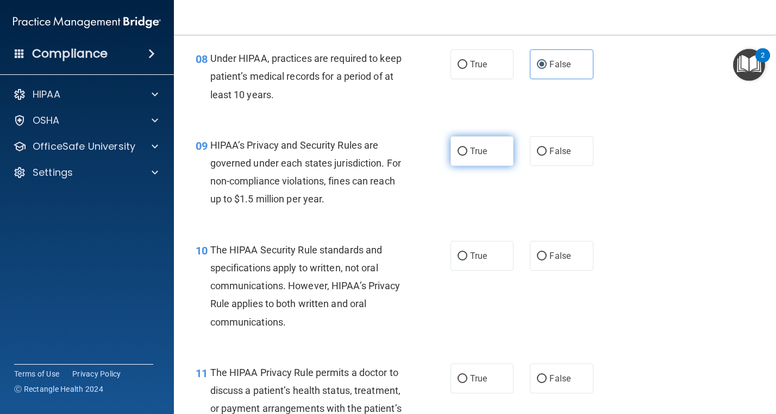
click at [489, 154] on label "True" at bounding box center [481, 151] width 63 height 30
click at [467, 154] on input "True" at bounding box center [462, 152] width 10 height 8
radio input "true"
click at [552, 159] on label "False" at bounding box center [561, 151] width 63 height 30
click at [546, 156] on input "False" at bounding box center [542, 152] width 10 height 8
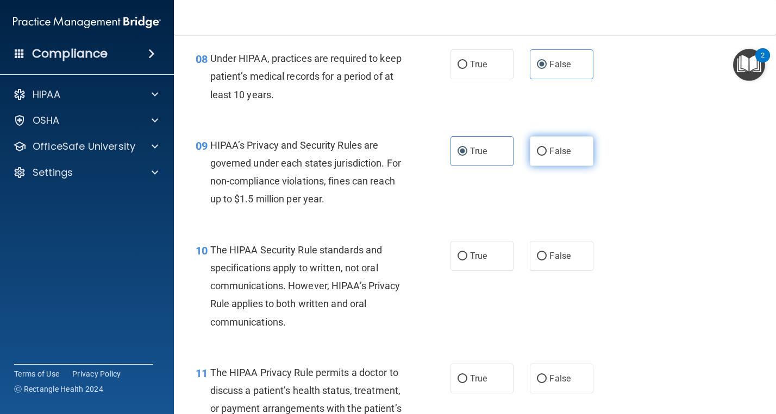
radio input "true"
radio input "false"
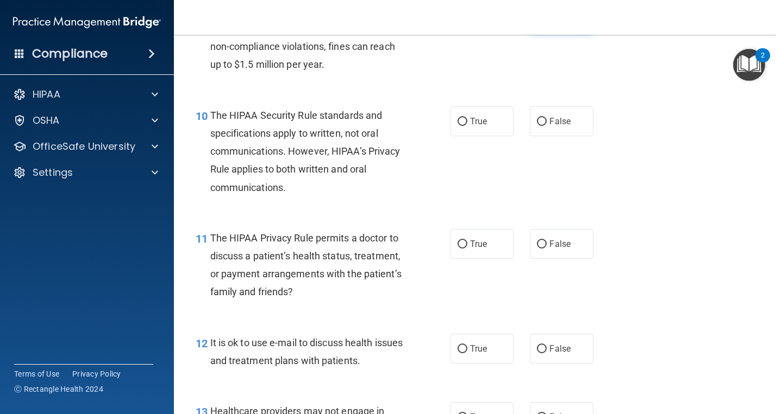
scroll to position [961, 0]
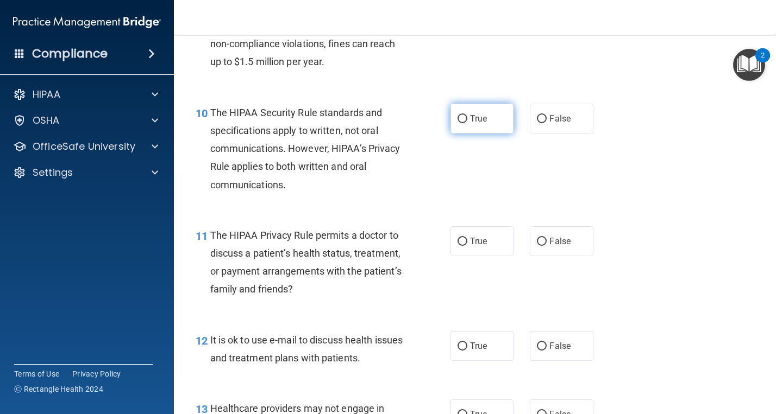
click at [474, 118] on span "True" at bounding box center [478, 119] width 17 height 10
click at [467, 118] on input "True" at bounding box center [462, 119] width 10 height 8
radio input "true"
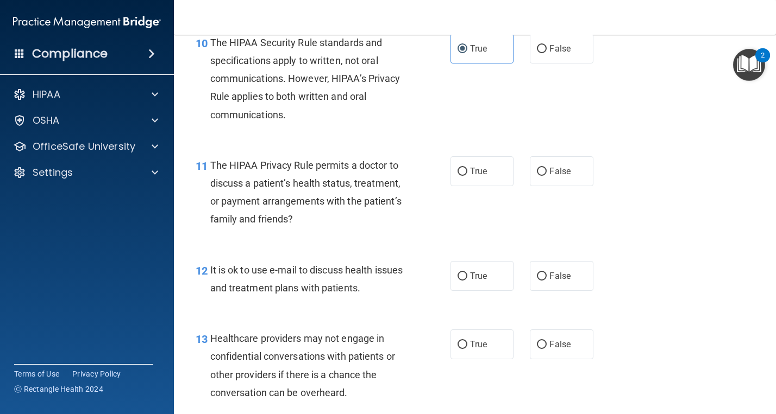
scroll to position [1032, 0]
click at [475, 169] on span "True" at bounding box center [478, 171] width 17 height 10
click at [467, 169] on input "True" at bounding box center [462, 171] width 10 height 8
radio input "true"
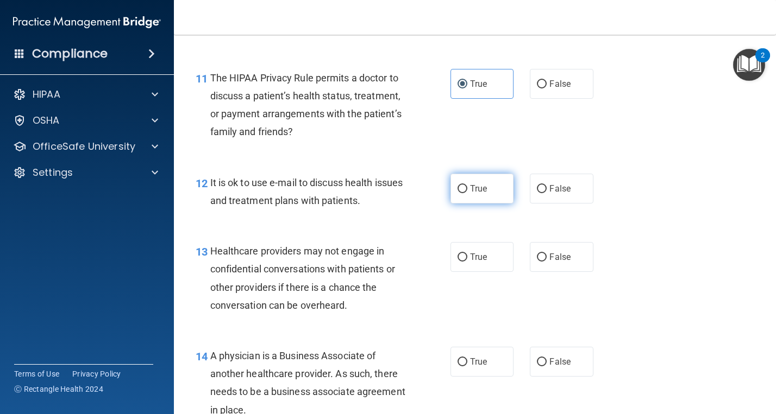
click at [477, 192] on span "True" at bounding box center [478, 189] width 17 height 10
click at [467, 192] on input "True" at bounding box center [462, 189] width 10 height 8
radio input "true"
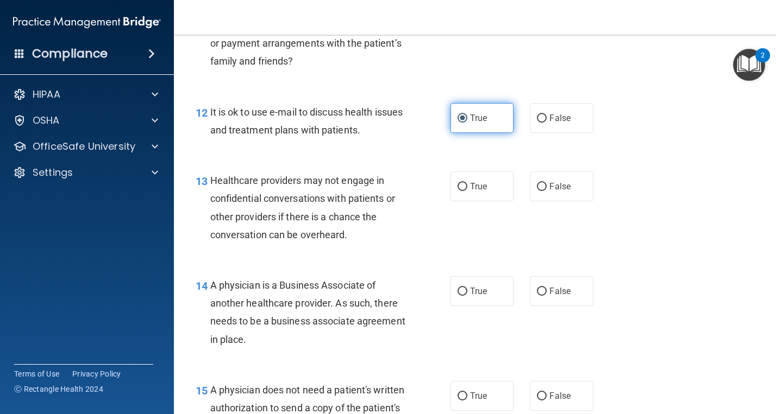
scroll to position [1193, 0]
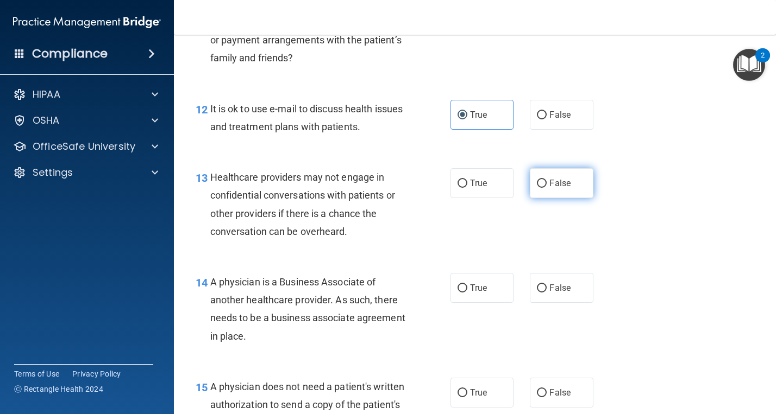
click at [547, 186] on label "False" at bounding box center [561, 183] width 63 height 30
click at [546, 186] on input "False" at bounding box center [542, 184] width 10 height 8
radio input "true"
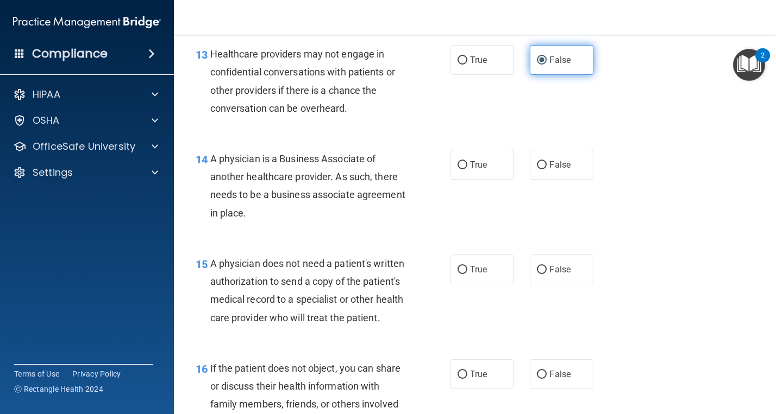
scroll to position [1320, 0]
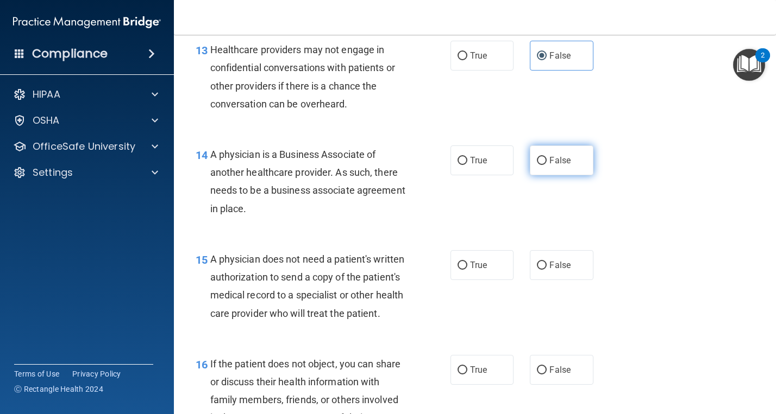
click at [546, 160] on label "False" at bounding box center [561, 161] width 63 height 30
click at [546, 160] on input "False" at bounding box center [542, 161] width 10 height 8
radio input "true"
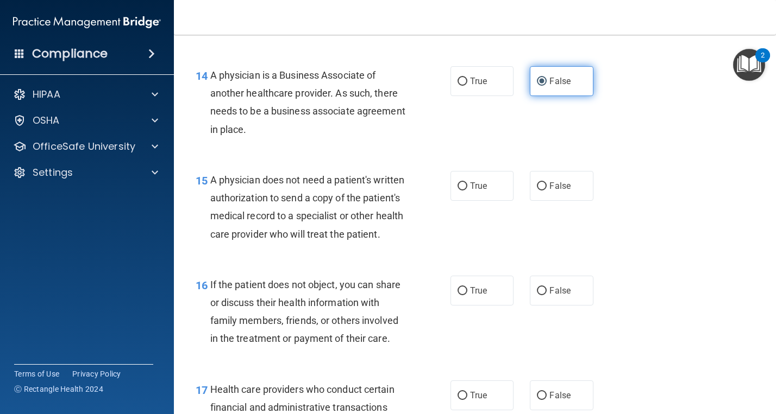
scroll to position [1401, 0]
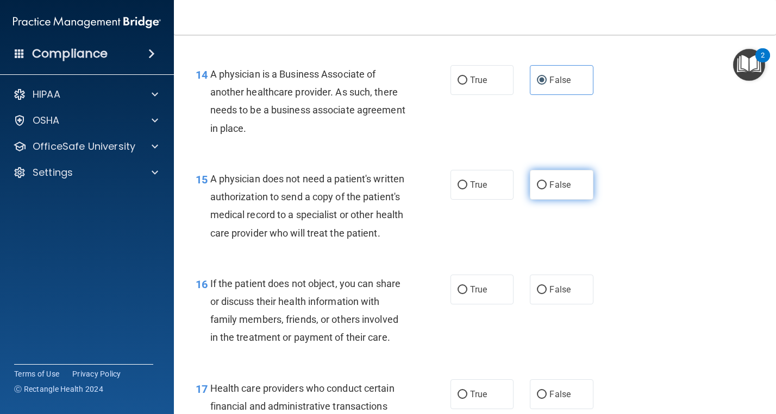
click at [560, 183] on span "False" at bounding box center [559, 185] width 21 height 10
click at [546, 183] on input "False" at bounding box center [542, 185] width 10 height 8
radio input "true"
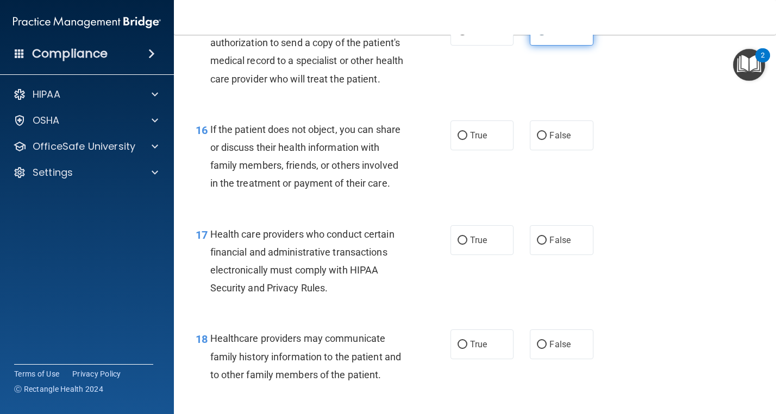
scroll to position [1556, 0]
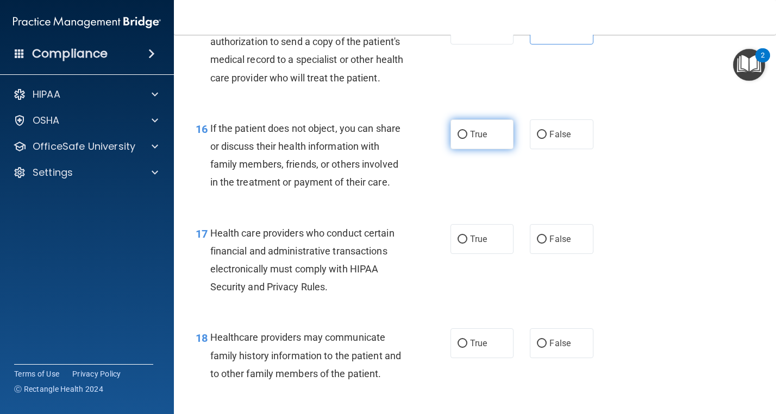
click at [486, 140] on span "True" at bounding box center [478, 134] width 17 height 10
click at [467, 139] on input "True" at bounding box center [462, 135] width 10 height 8
radio input "true"
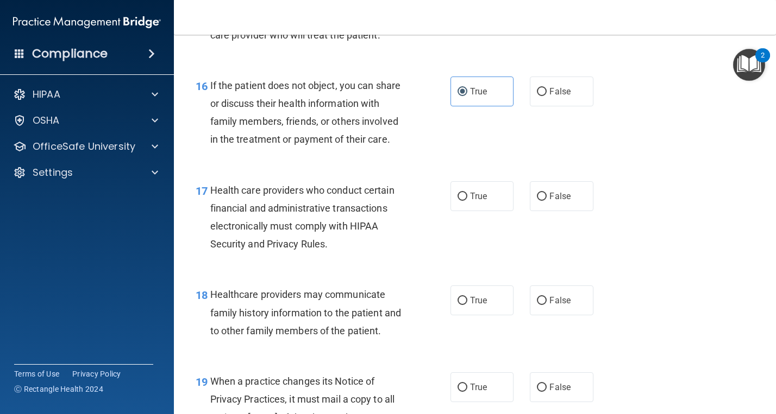
scroll to position [1608, 0]
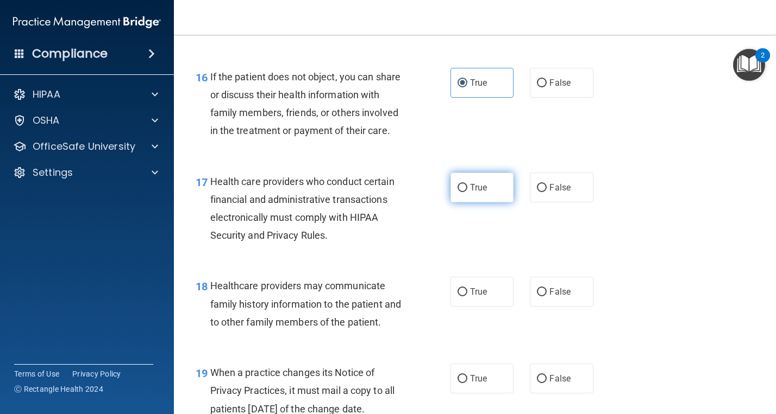
click at [476, 193] on span "True" at bounding box center [478, 187] width 17 height 10
click at [467, 192] on input "True" at bounding box center [462, 188] width 10 height 8
radio input "true"
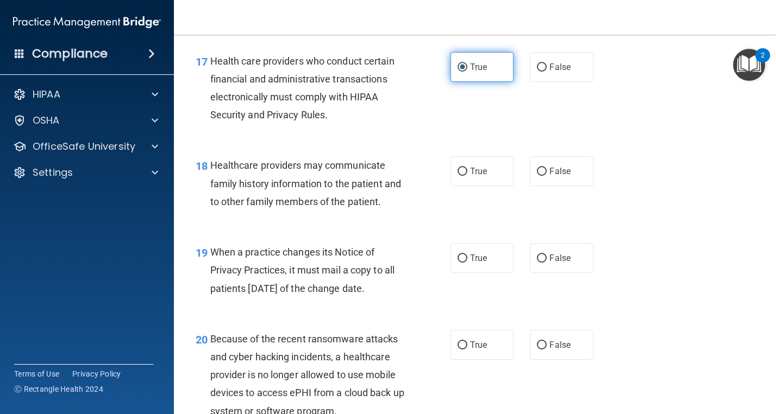
scroll to position [1729, 0]
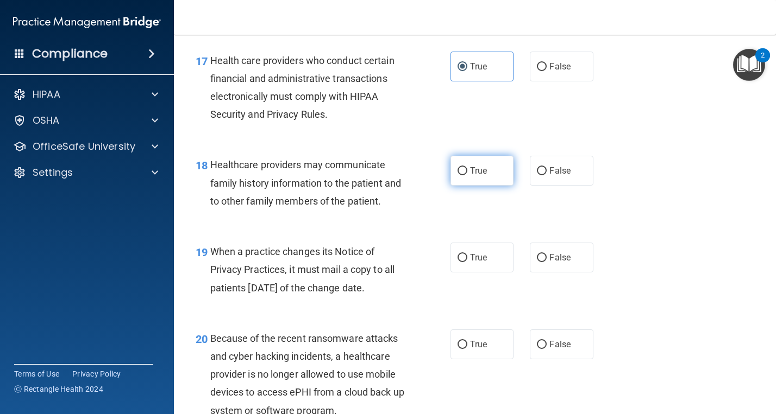
click at [497, 186] on label "True" at bounding box center [481, 171] width 63 height 30
click at [467, 175] on input "True" at bounding box center [462, 171] width 10 height 8
radio input "true"
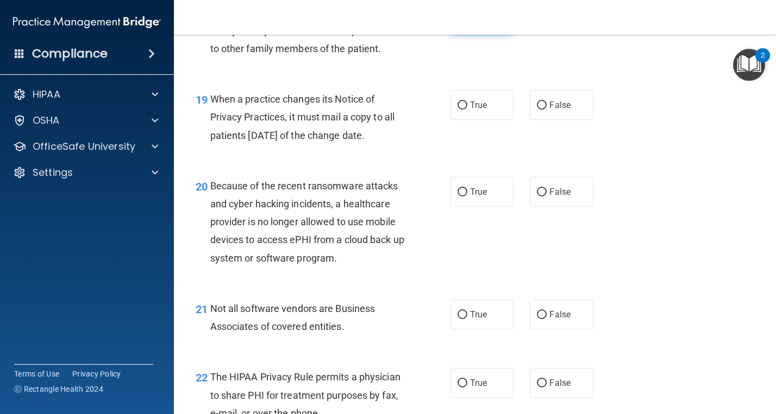
scroll to position [1882, 0]
click at [483, 112] on label "True" at bounding box center [481, 104] width 63 height 30
click at [467, 109] on input "True" at bounding box center [462, 104] width 10 height 8
radio input "true"
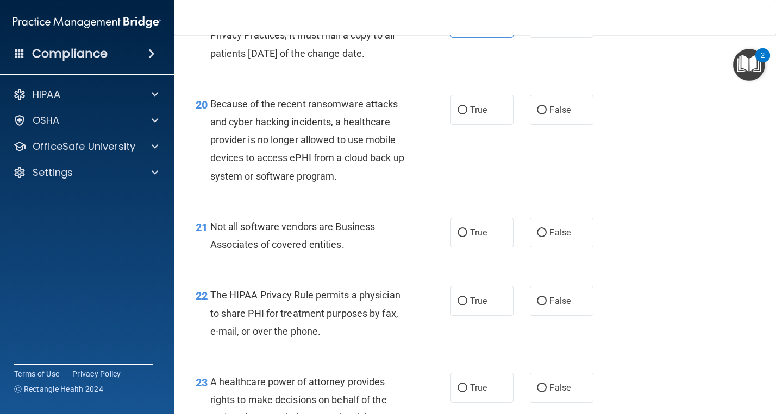
scroll to position [1970, 0]
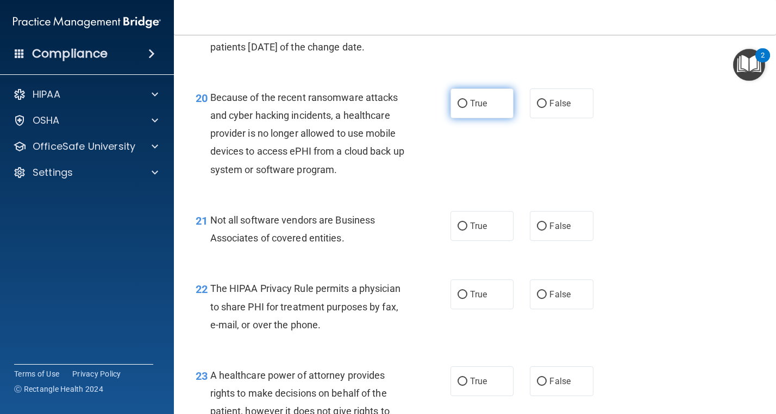
click at [492, 118] on label "True" at bounding box center [481, 104] width 63 height 30
click at [467, 108] on input "True" at bounding box center [462, 104] width 10 height 8
radio input "true"
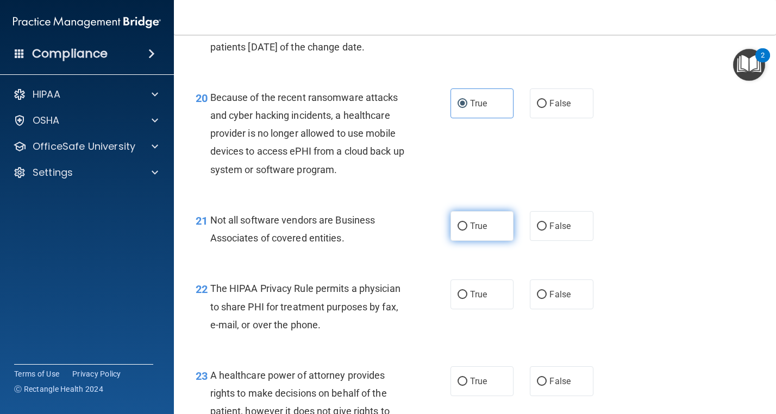
click at [480, 231] on span "True" at bounding box center [478, 226] width 17 height 10
click at [467, 231] on input "True" at bounding box center [462, 227] width 10 height 8
radio input "true"
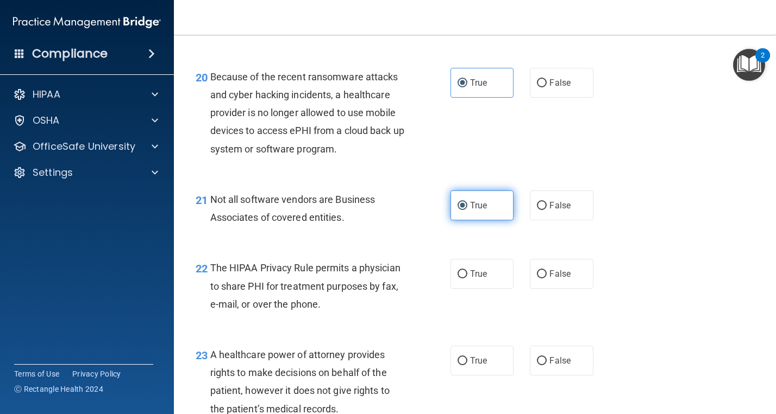
scroll to position [1999, 0]
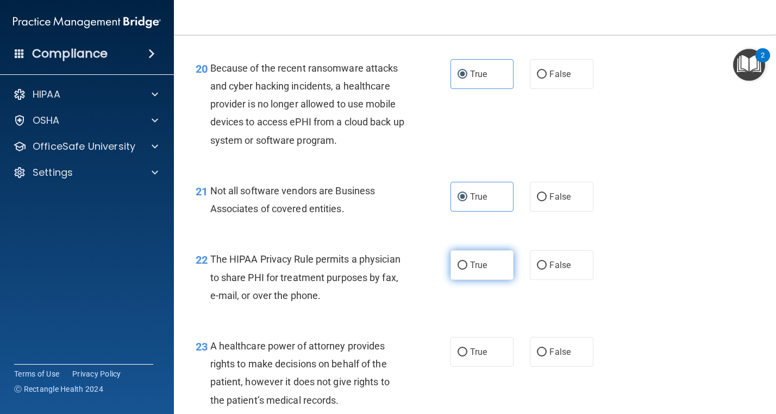
click at [498, 275] on label "True" at bounding box center [481, 265] width 63 height 30
click at [467, 270] on input "True" at bounding box center [462, 266] width 10 height 8
radio input "true"
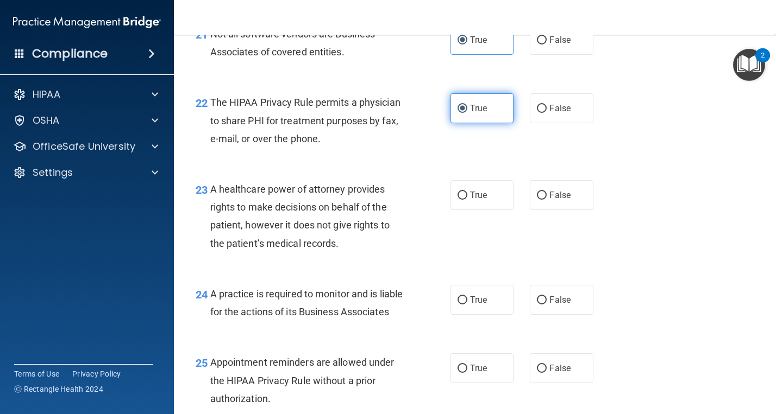
scroll to position [2157, 0]
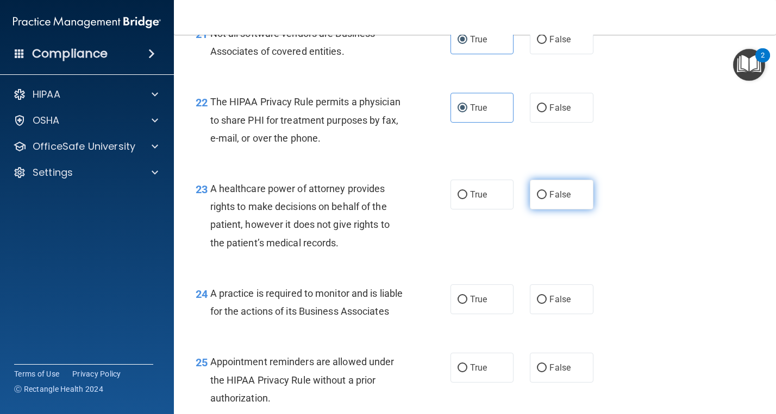
click at [544, 199] on input "False" at bounding box center [542, 195] width 10 height 8
radio input "true"
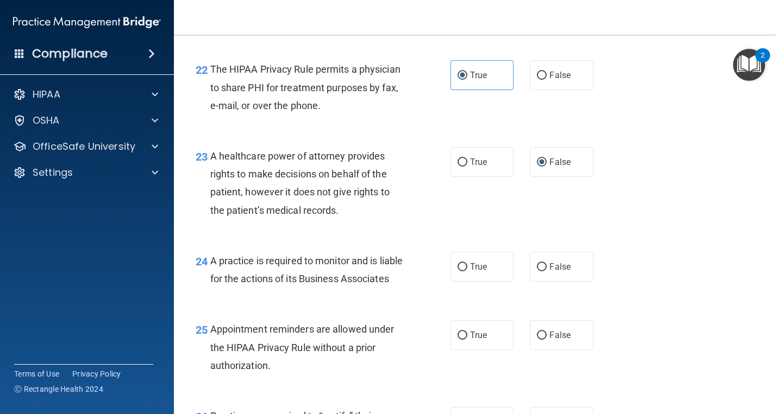
scroll to position [2189, 0]
click at [499, 282] on label "True" at bounding box center [481, 268] width 63 height 30
click at [467, 272] on input "True" at bounding box center [462, 268] width 10 height 8
radio input "true"
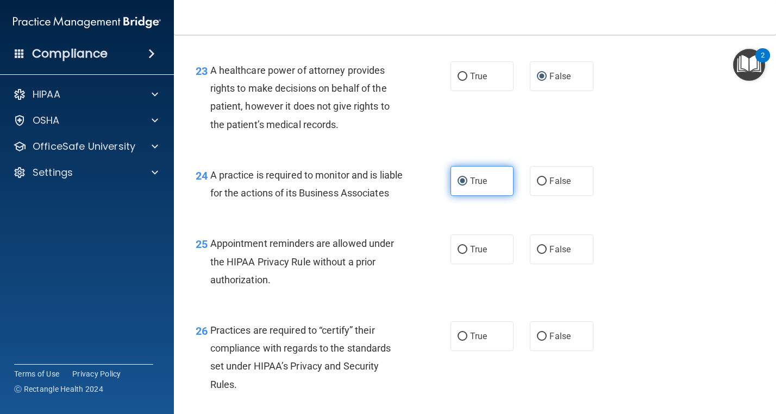
scroll to position [2284, 0]
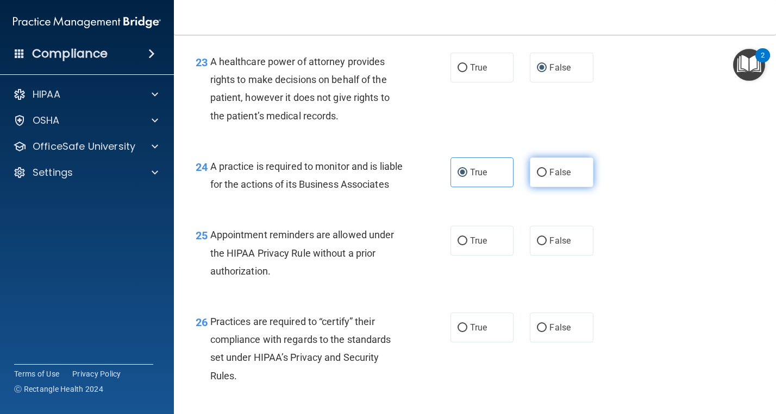
click at [567, 178] on label "False" at bounding box center [561, 172] width 63 height 30
click at [546, 177] on input "False" at bounding box center [542, 173] width 10 height 8
radio input "true"
click at [493, 187] on label "True" at bounding box center [481, 172] width 63 height 30
click at [467, 177] on input "True" at bounding box center [462, 173] width 10 height 8
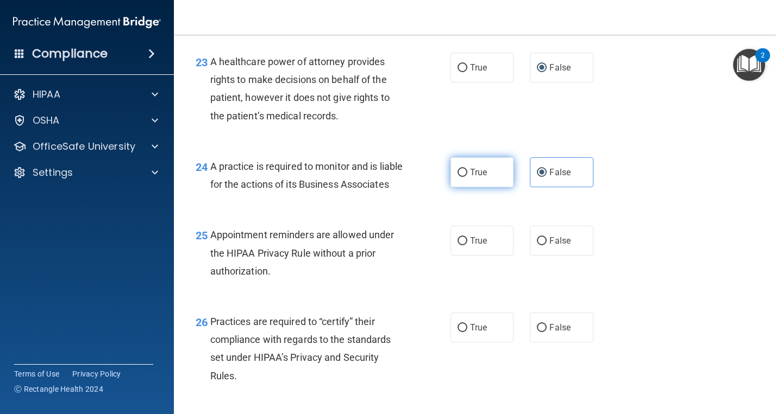
radio input "true"
radio input "false"
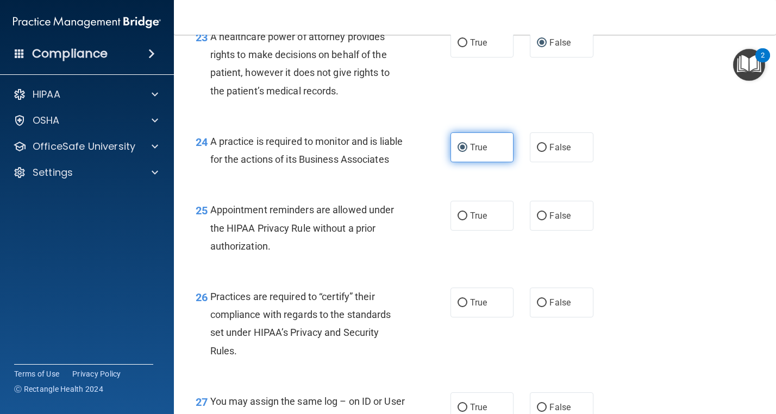
scroll to position [2320, 0]
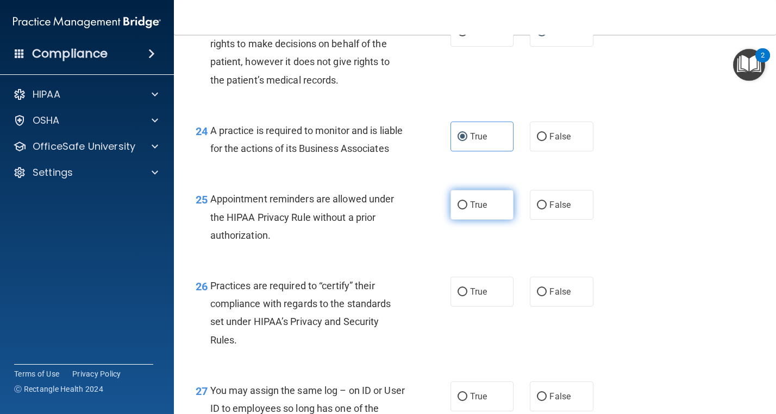
click at [499, 220] on label "True" at bounding box center [481, 205] width 63 height 30
click at [467, 210] on input "True" at bounding box center [462, 205] width 10 height 8
radio input "true"
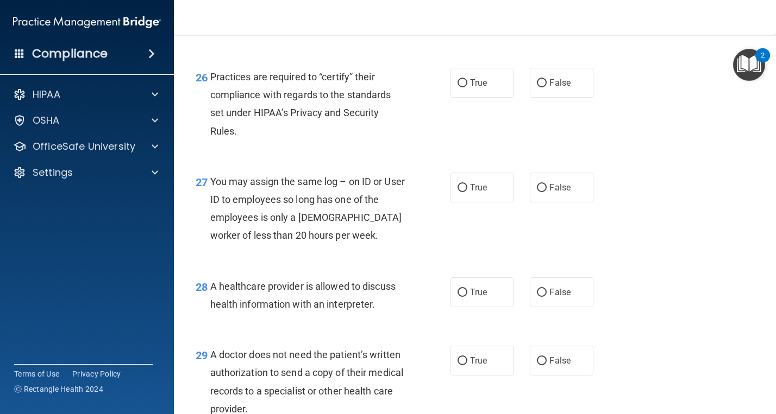
scroll to position [2530, 0]
click at [464, 97] on label "True" at bounding box center [481, 82] width 63 height 30
click at [464, 86] on input "True" at bounding box center [462, 82] width 10 height 8
radio input "true"
click at [568, 192] on span "False" at bounding box center [559, 186] width 21 height 10
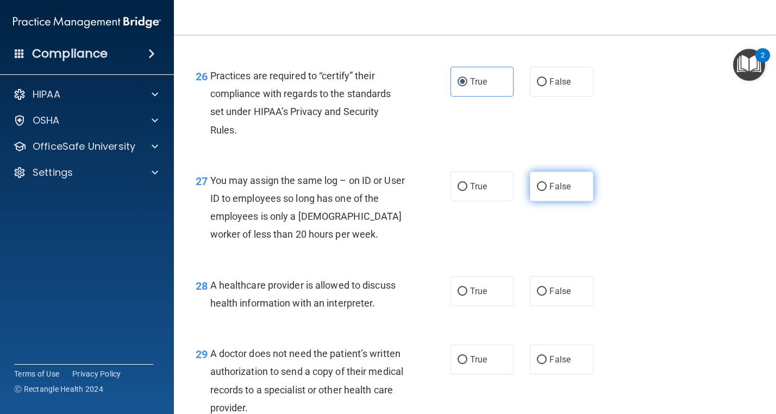
click at [546, 191] on input "False" at bounding box center [542, 187] width 10 height 8
radio input "true"
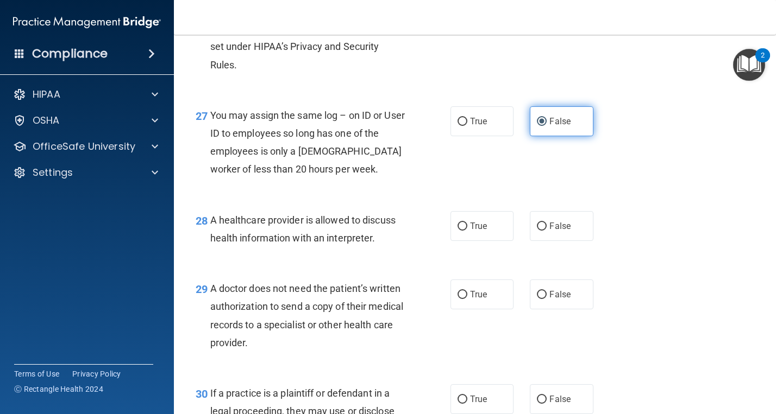
scroll to position [2597, 0]
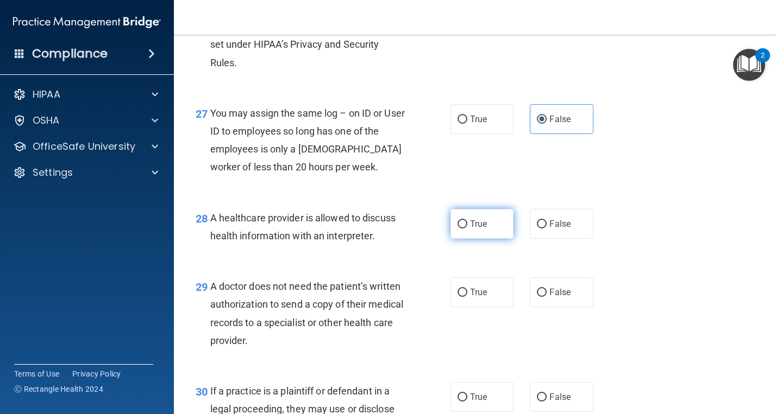
click at [499, 239] on label "True" at bounding box center [481, 224] width 63 height 30
click at [467, 229] on input "True" at bounding box center [462, 224] width 10 height 8
radio input "true"
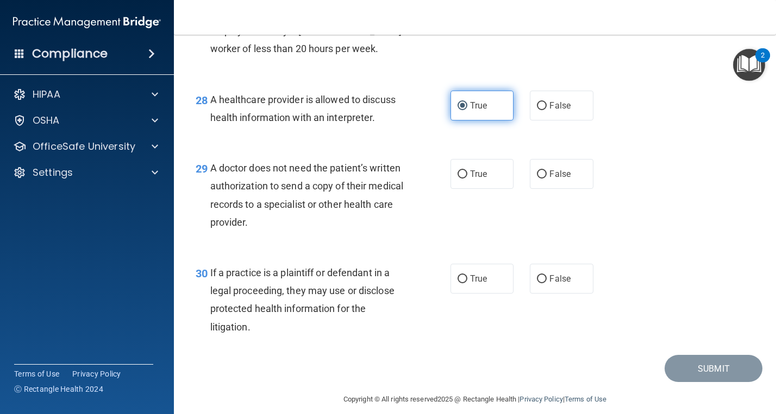
scroll to position [2716, 0]
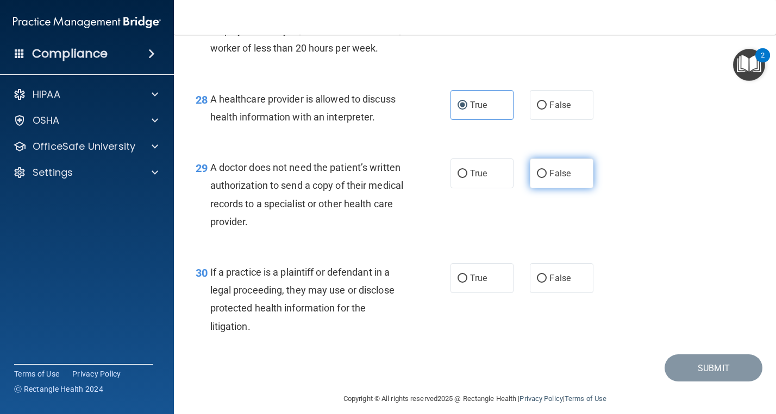
click at [555, 179] on span "False" at bounding box center [559, 173] width 21 height 10
click at [546, 178] on input "False" at bounding box center [542, 174] width 10 height 8
radio input "true"
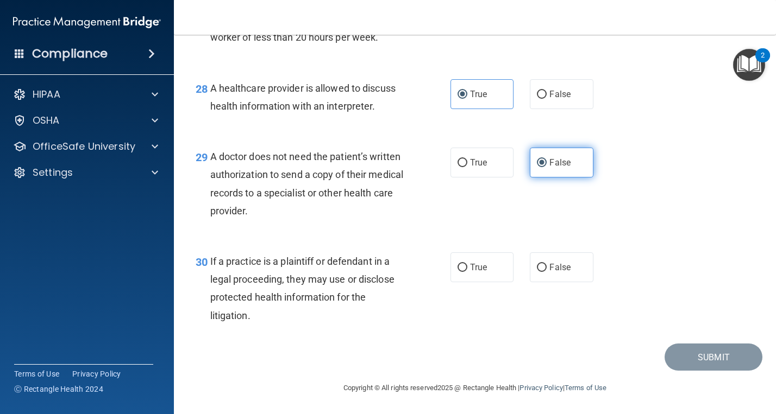
scroll to position [2764, 0]
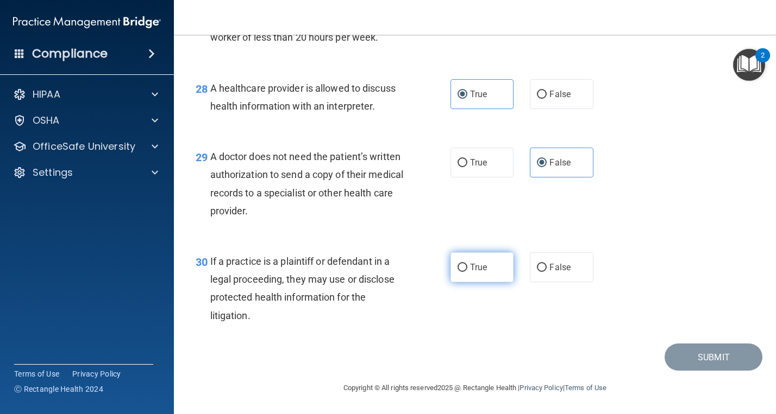
click at [471, 266] on span "True" at bounding box center [478, 267] width 17 height 10
click at [467, 266] on input "True" at bounding box center [462, 268] width 10 height 8
radio input "true"
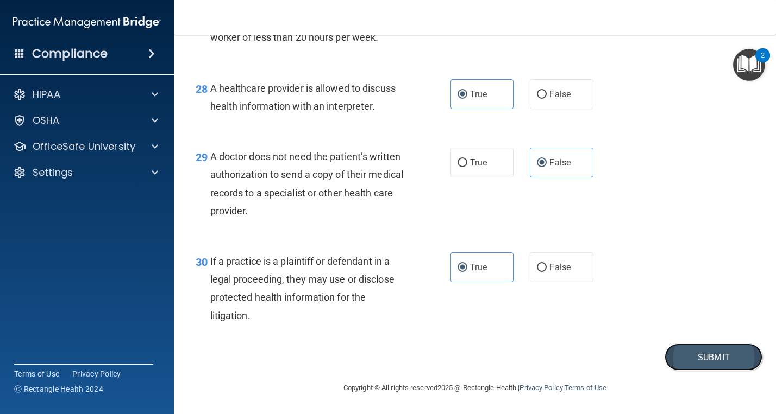
click at [697, 354] on button "Submit" at bounding box center [713, 358] width 98 height 28
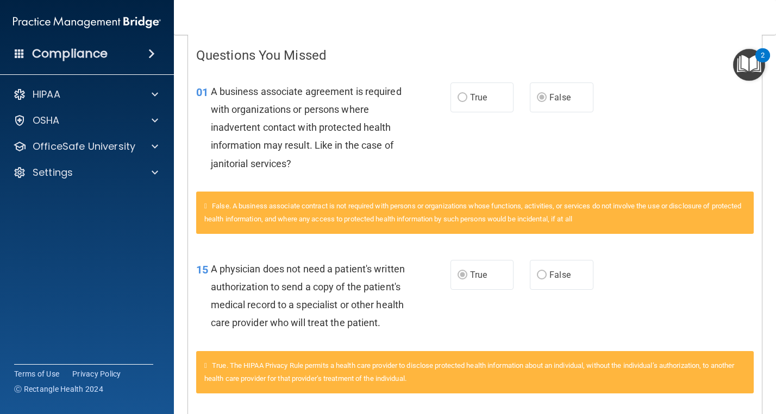
scroll to position [223, 0]
